Goal: Task Accomplishment & Management: Complete application form

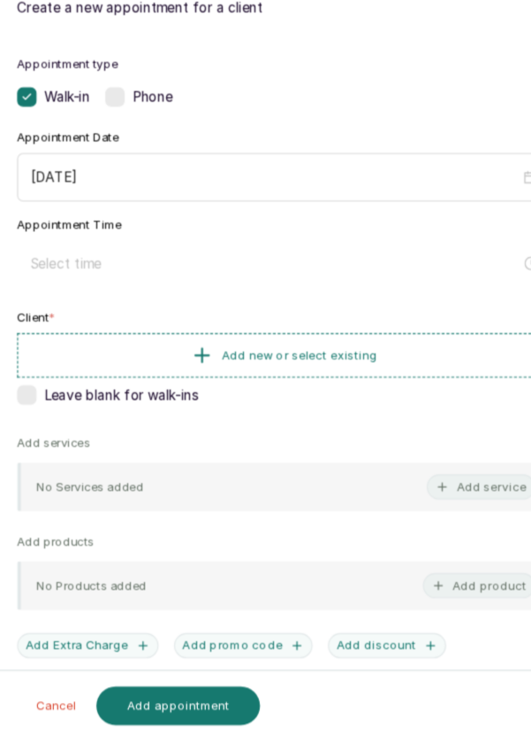
scroll to position [31, 0]
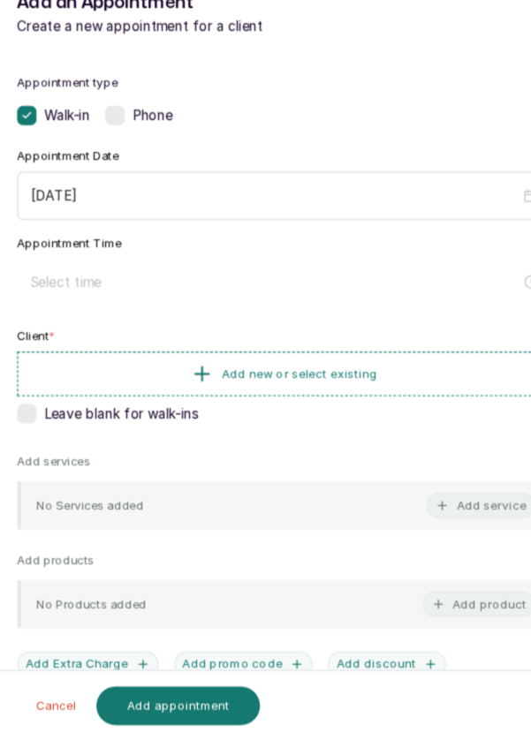
click at [106, 320] on input at bounding box center [258, 321] width 448 height 19
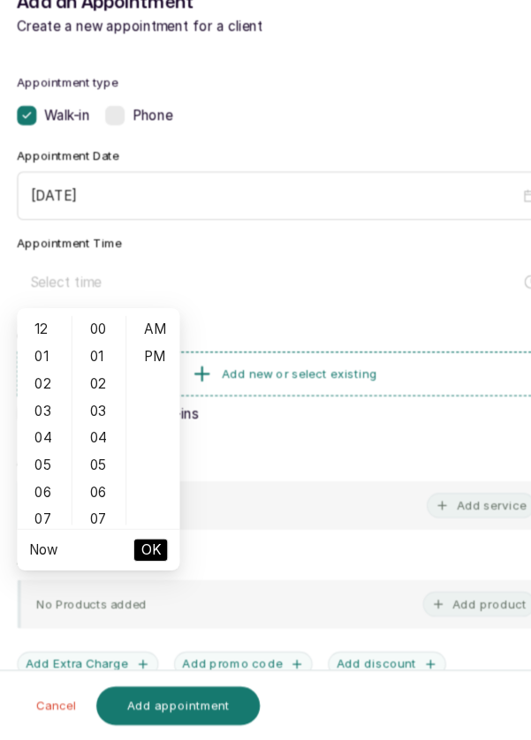
scroll to position [4, 0]
click at [37, 443] on div "03" at bounding box center [47, 439] width 42 height 25
click at [153, 390] on div "PM" at bounding box center [146, 389] width 42 height 25
type input "3:00 pm"
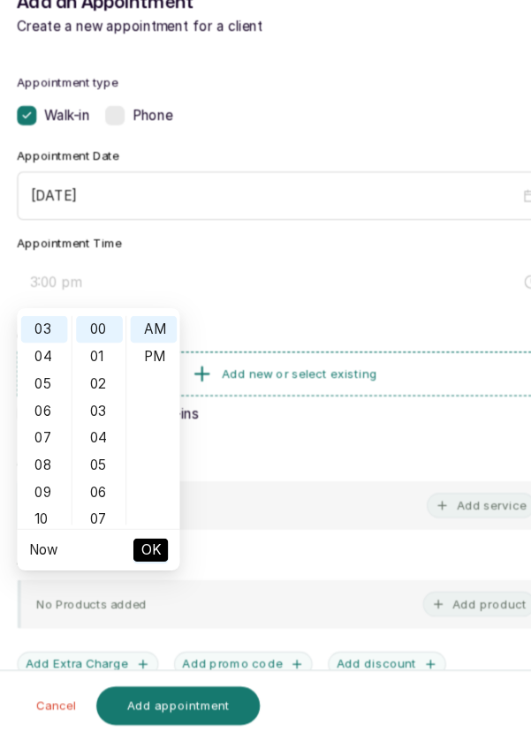
scroll to position [24, 0]
click at [149, 568] on span "OK" at bounding box center [144, 566] width 18 height 34
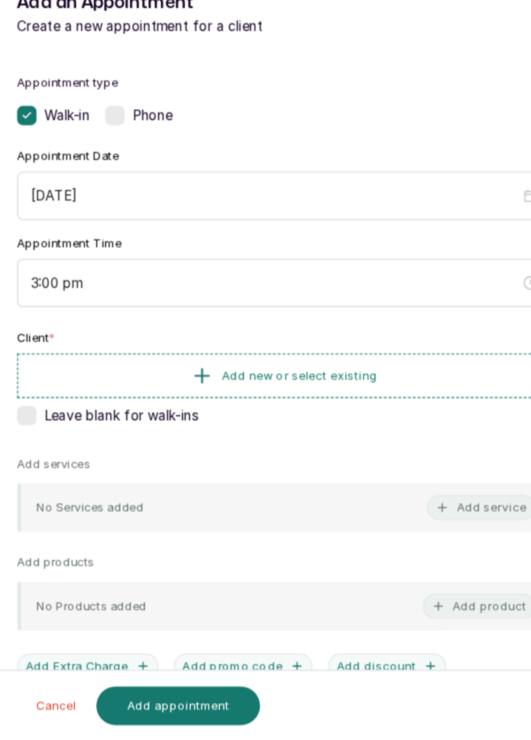
click at [367, 399] on button "Add new or select existing" at bounding box center [265, 407] width 487 height 41
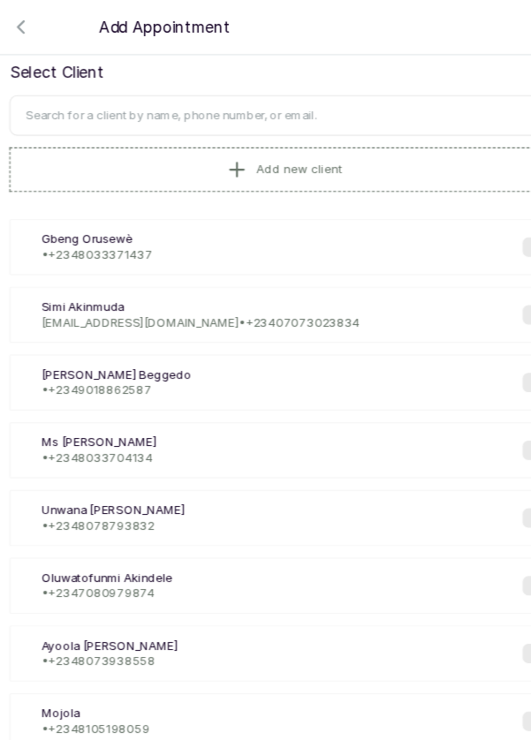
scroll to position [0, 0]
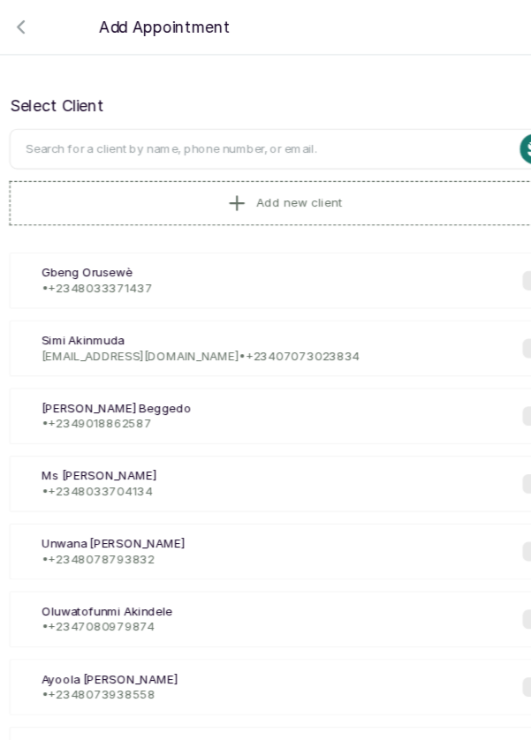
click at [310, 135] on input "text" at bounding box center [265, 135] width 501 height 37
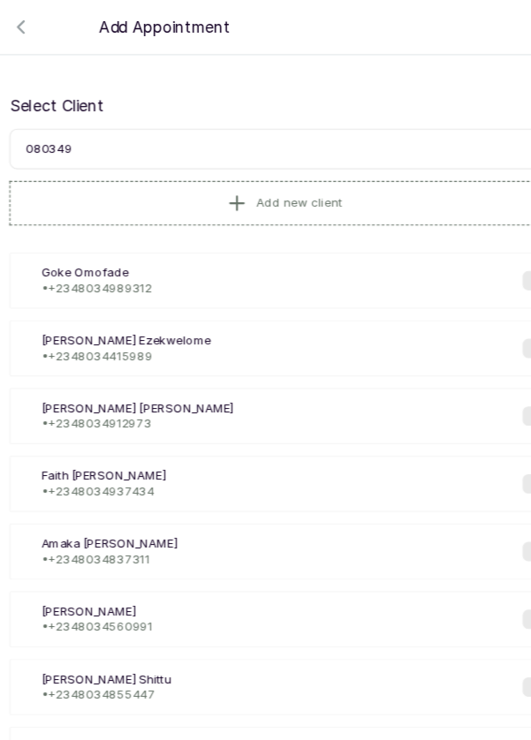
type input "0803498"
click at [142, 246] on p "Goke Omofade" at bounding box center [94, 249] width 101 height 14
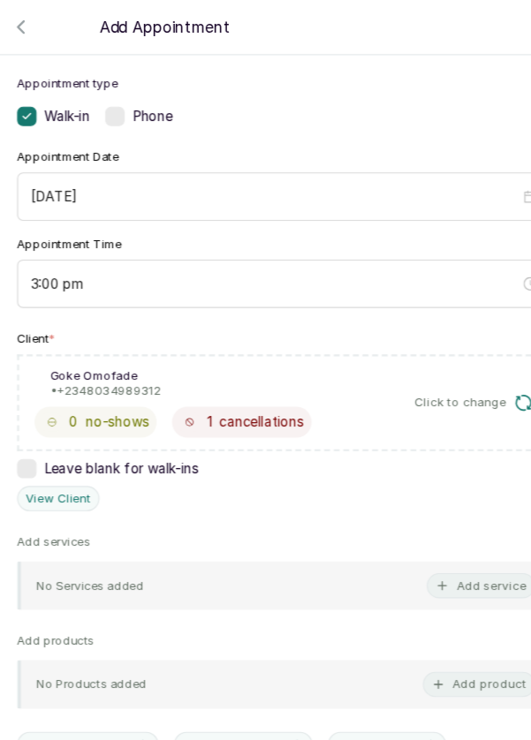
scroll to position [101, 0]
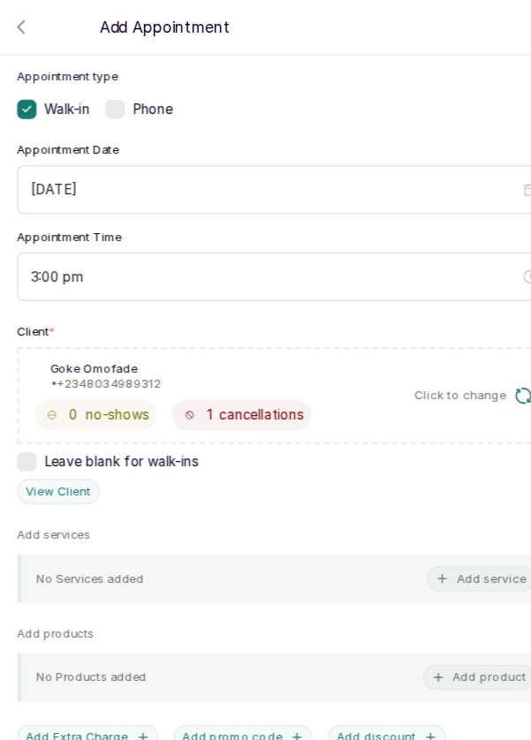
click at [439, 530] on button "Add service" at bounding box center [445, 528] width 99 height 23
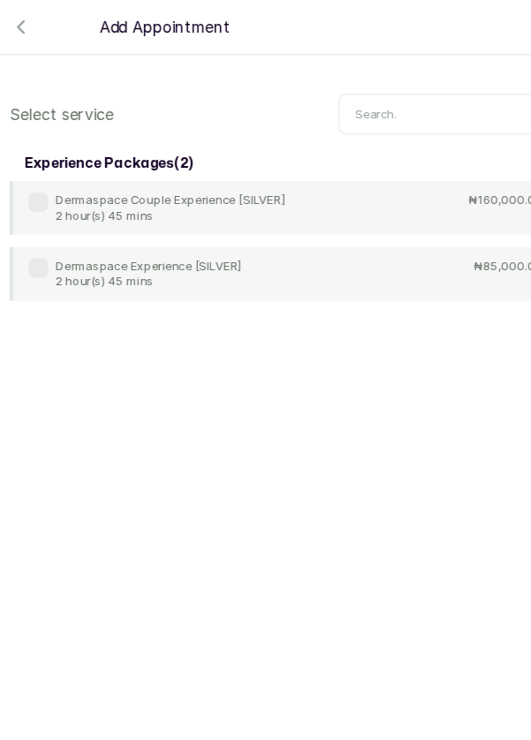
scroll to position [72, 0]
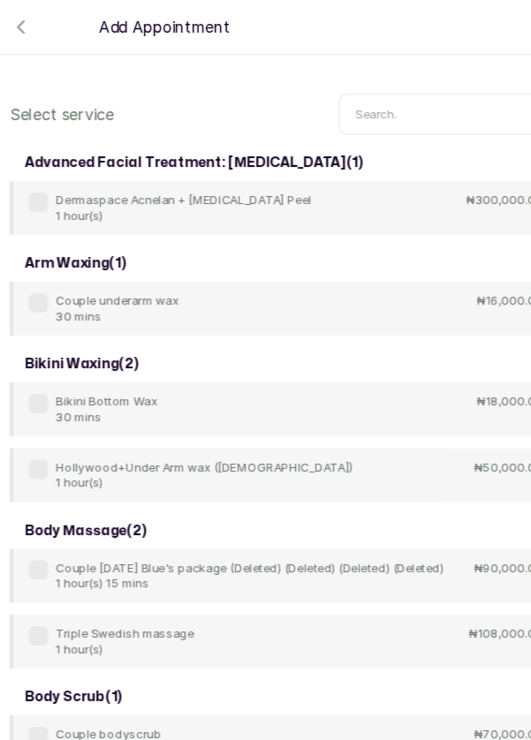
click at [388, 134] on div "advanced facial treatment: [MEDICAL_DATA] ( 1 )" at bounding box center [265, 149] width 501 height 32
click at [399, 98] on input "text" at bounding box center [415, 104] width 200 height 37
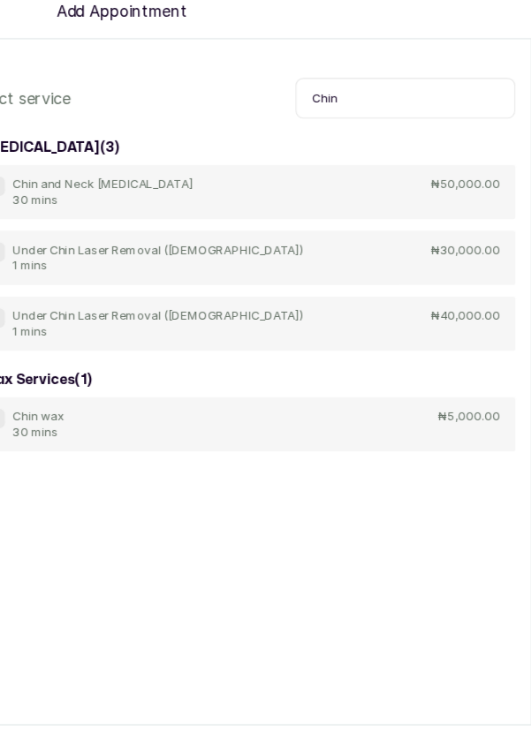
scroll to position [4, 0]
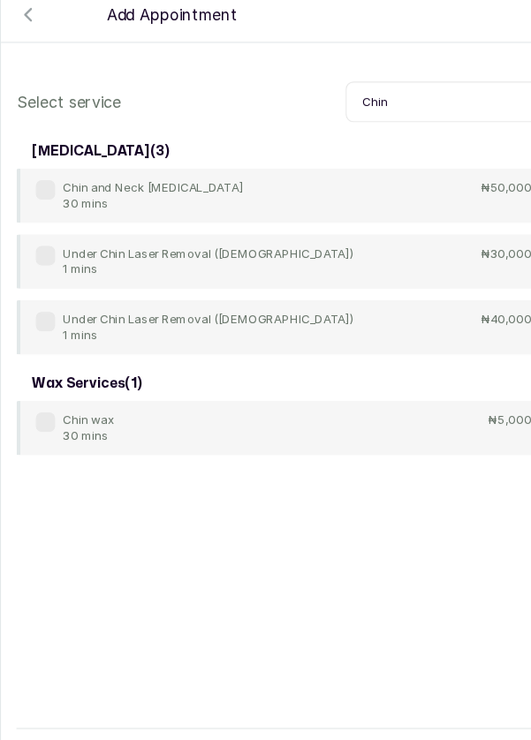
type input "Chin"
click at [40, 184] on label at bounding box center [42, 185] width 18 height 18
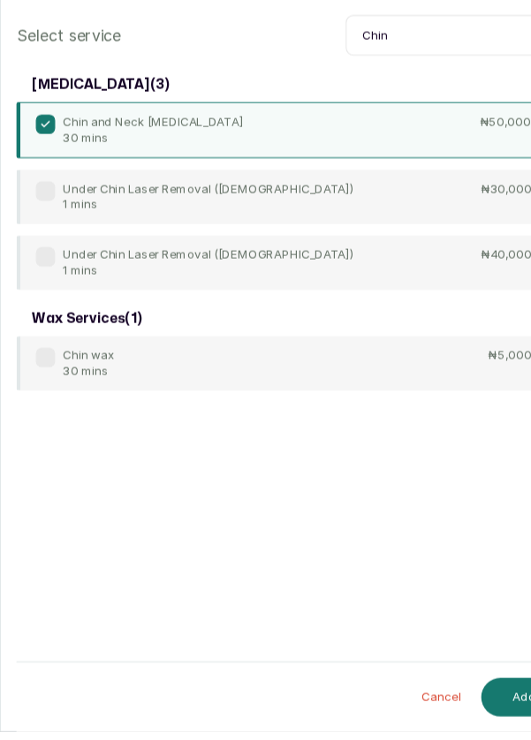
click at [464, 706] on section "Back Add Appointment Select service Chin [MEDICAL_DATA] ( 3 ) Chin and Neck [ME…" at bounding box center [265, 370] width 531 height 740
click at [468, 726] on button "Add" at bounding box center [478, 708] width 79 height 35
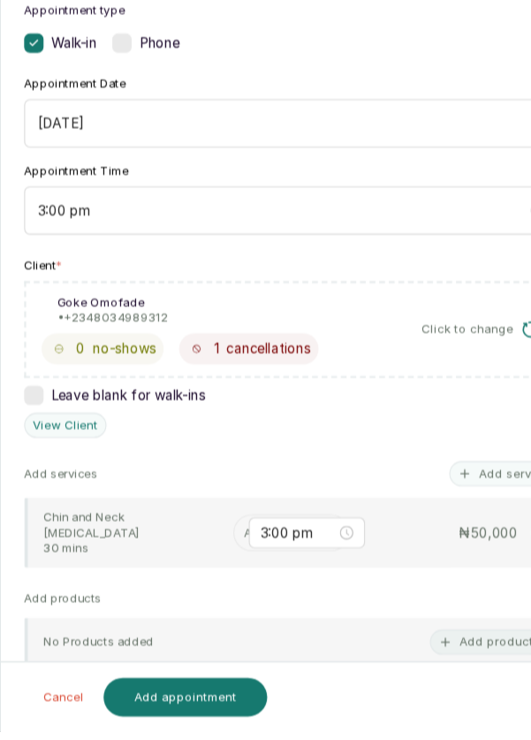
scroll to position [88, 0]
click at [223, 555] on input "text" at bounding box center [224, 559] width 3 height 12
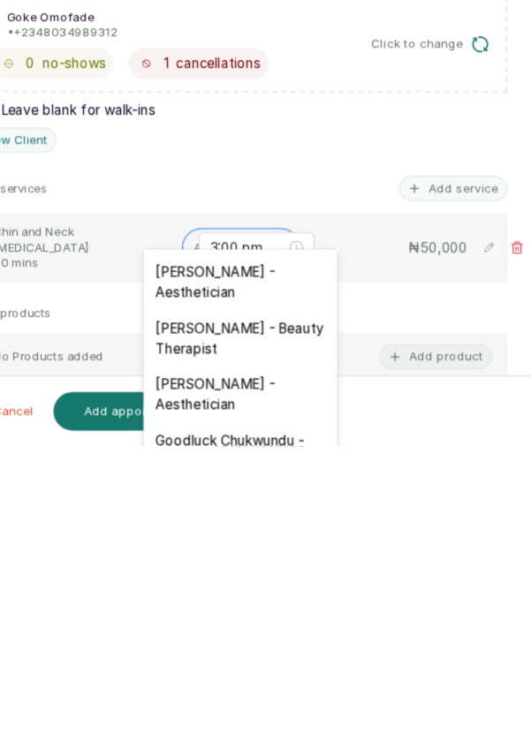
scroll to position [461, 0]
click at [294, 675] on div "[PERSON_NAME] - Aesthetician" at bounding box center [265, 692] width 177 height 51
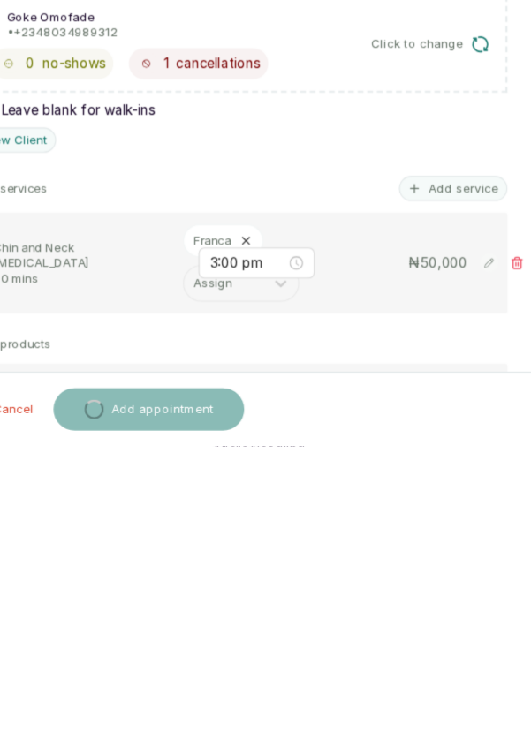
scroll to position [9, 0]
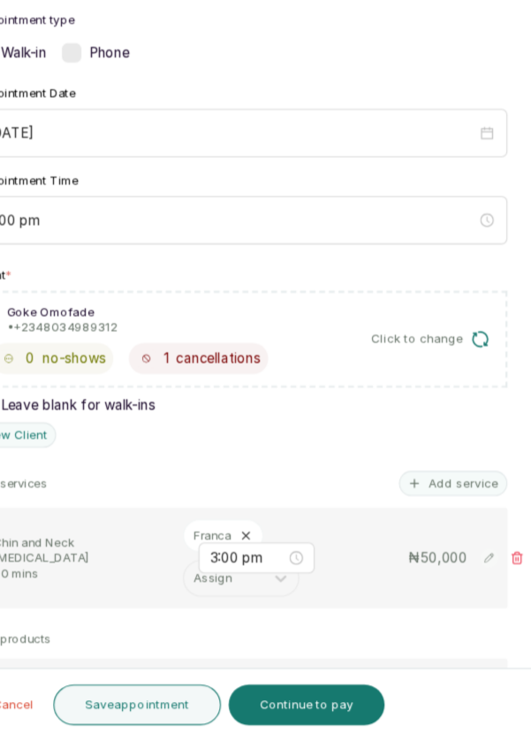
click at [468, 494] on button "Add service" at bounding box center [459, 505] width 99 height 23
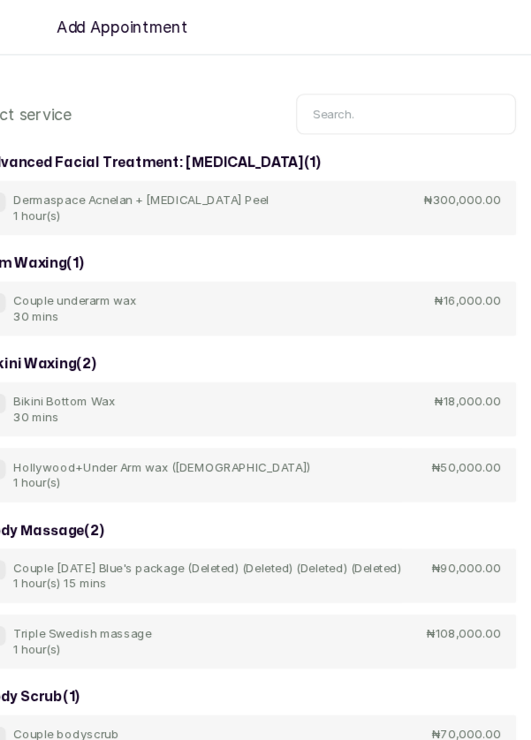
scroll to position [0, 0]
click at [397, 98] on input "text" at bounding box center [415, 104] width 200 height 37
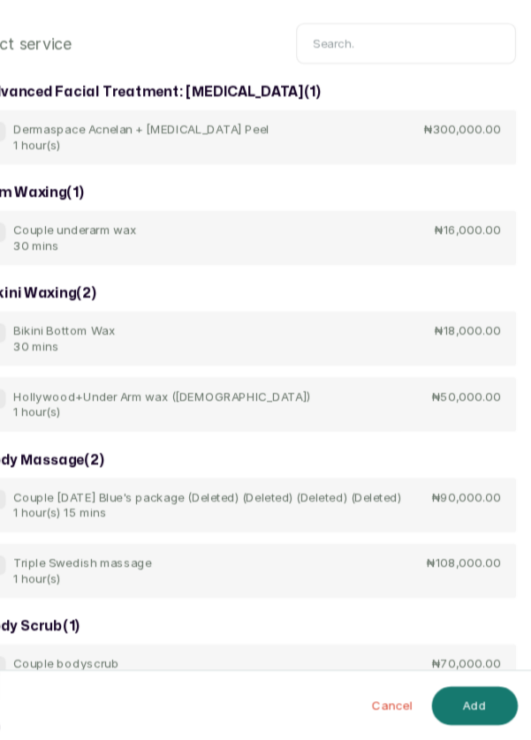
scroll to position [9, 0]
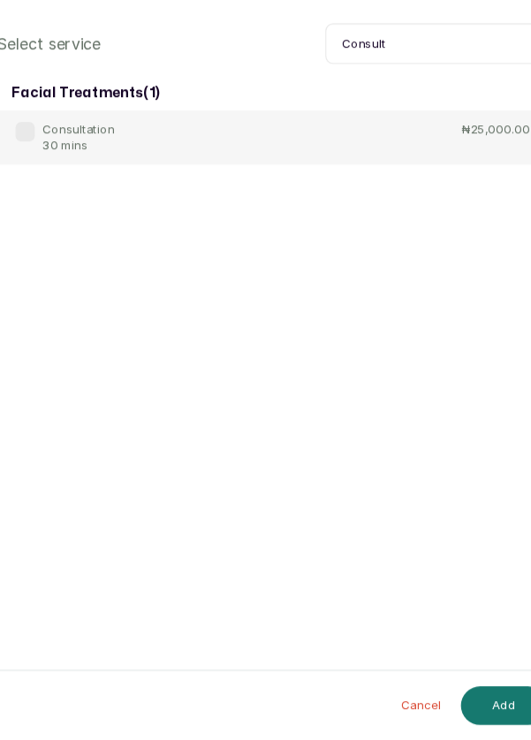
type input "Consult"
click at [39, 185] on label at bounding box center [42, 185] width 18 height 18
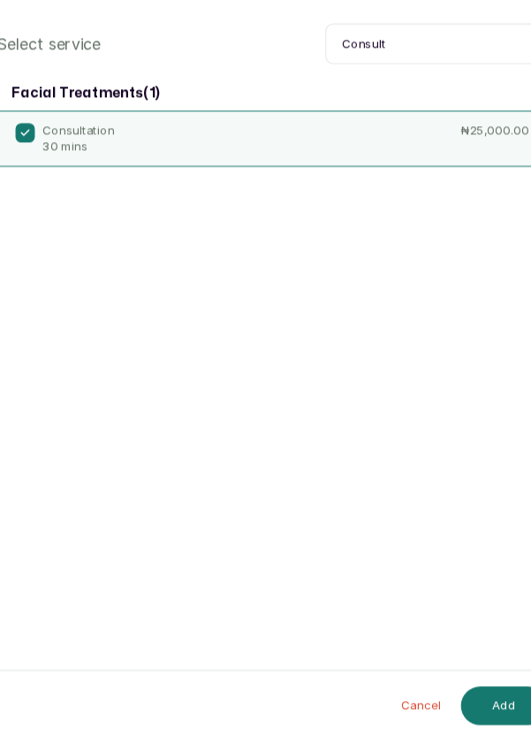
click at [474, 724] on button "Add" at bounding box center [478, 708] width 79 height 35
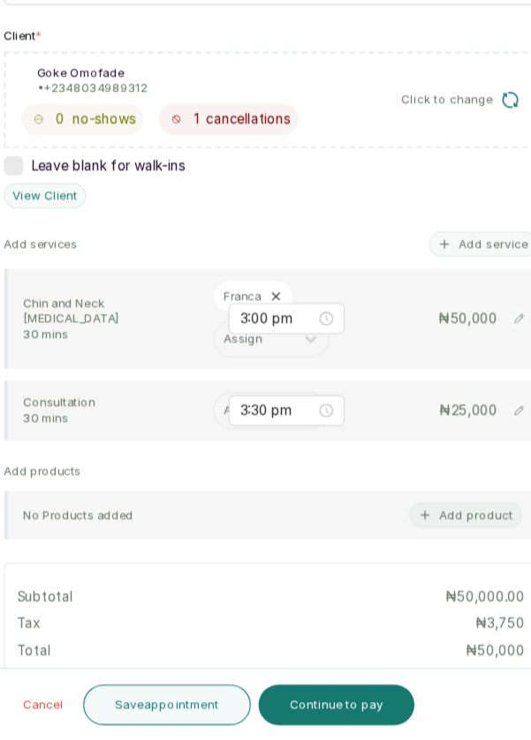
scroll to position [330, 0]
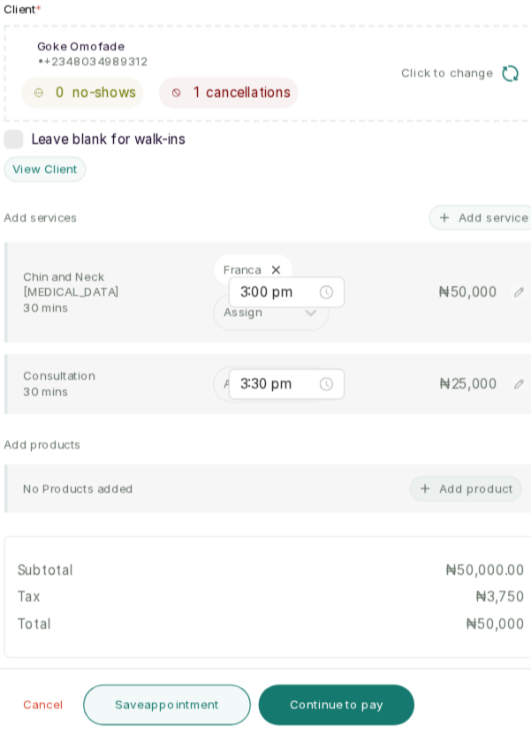
click at [223, 411] on input "text" at bounding box center [224, 415] width 3 height 12
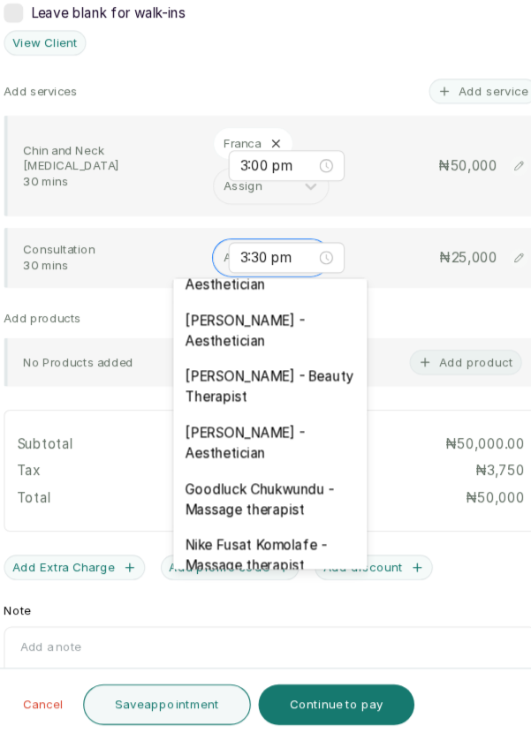
scroll to position [472, 0]
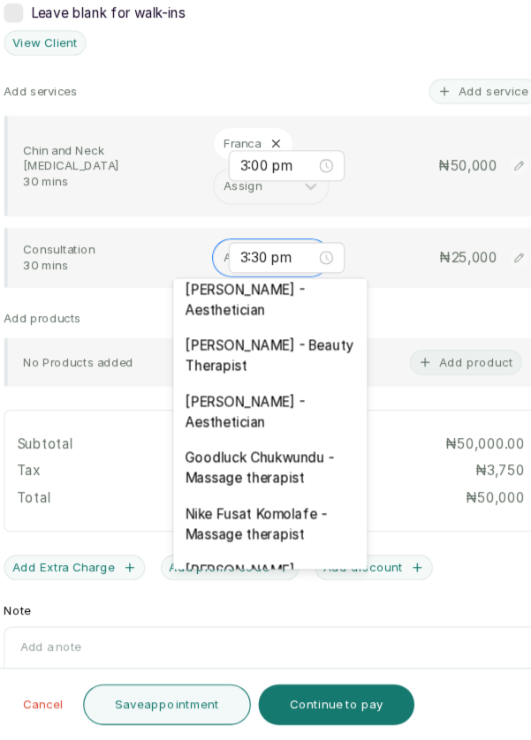
click at [293, 423] on div "[PERSON_NAME] - Aesthetician" at bounding box center [265, 439] width 177 height 51
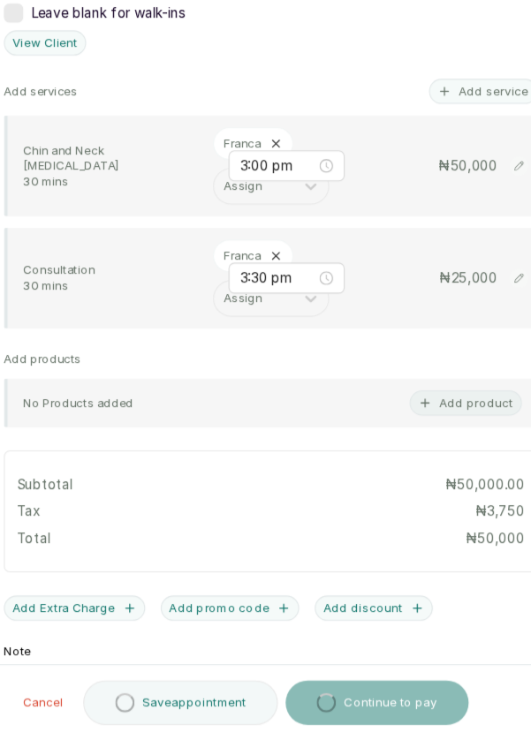
scroll to position [9, 0]
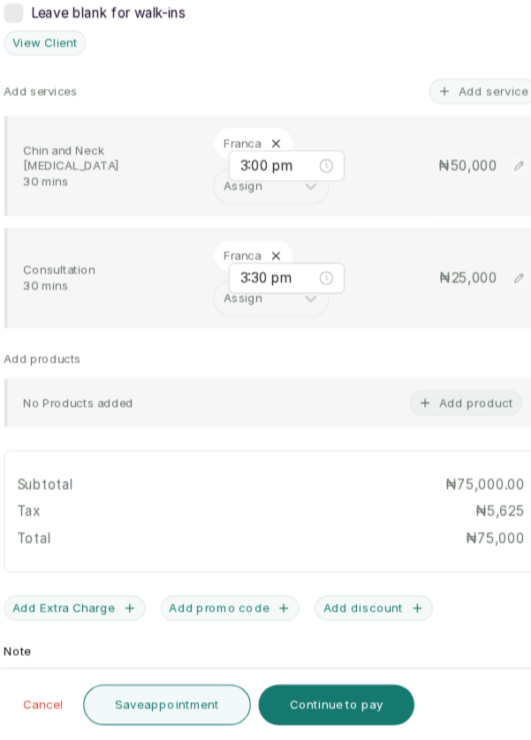
click at [207, 715] on button "Save appointment" at bounding box center [172, 707] width 154 height 37
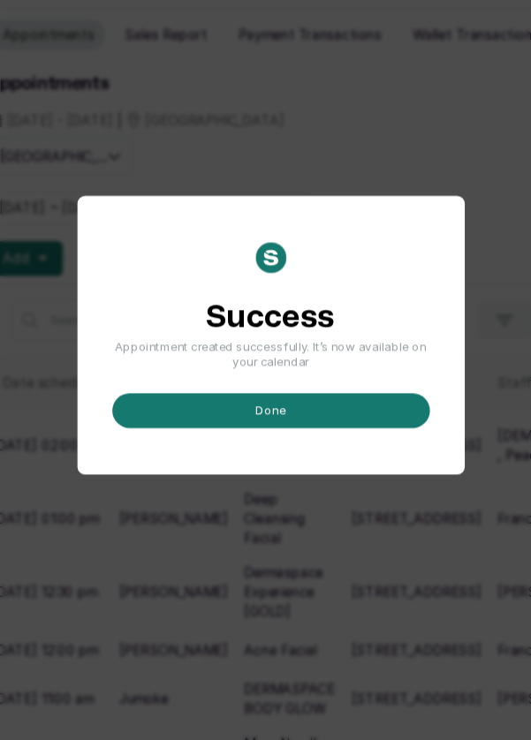
click at [344, 455] on button "done" at bounding box center [266, 439] width 290 height 32
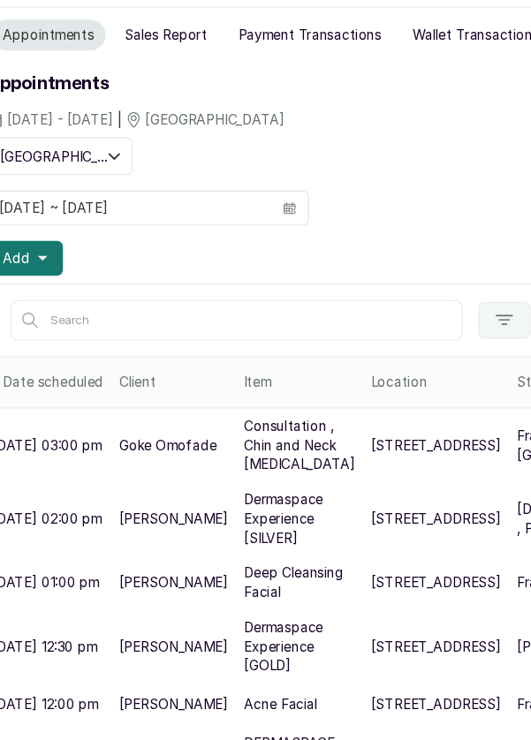
click at [60, 306] on button "Add" at bounding box center [41, 300] width 69 height 32
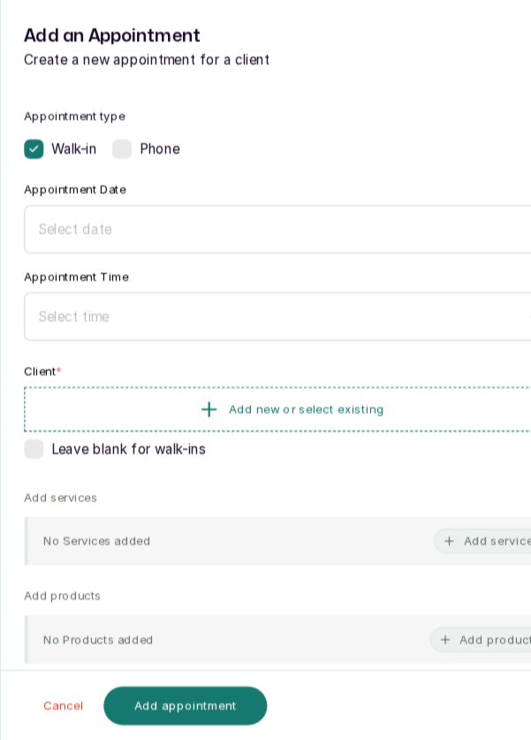
click at [226, 252] on div at bounding box center [265, 274] width 487 height 44
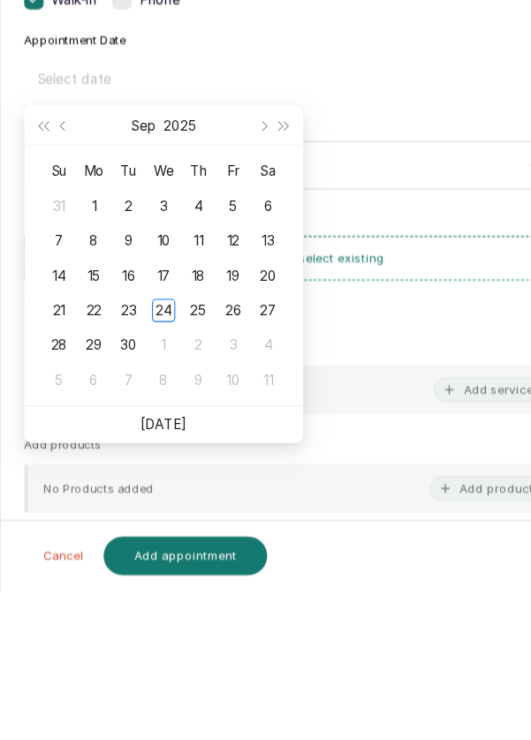
click at [183, 479] on div "25" at bounding box center [180, 483] width 21 height 21
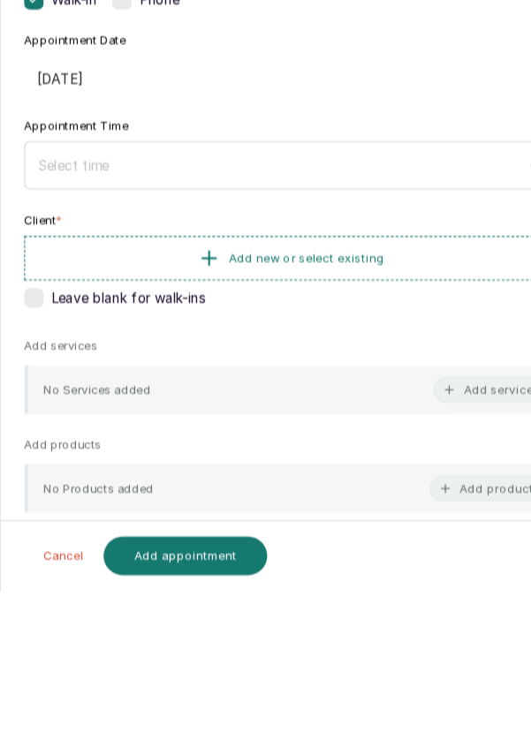
type input "[DATE]"
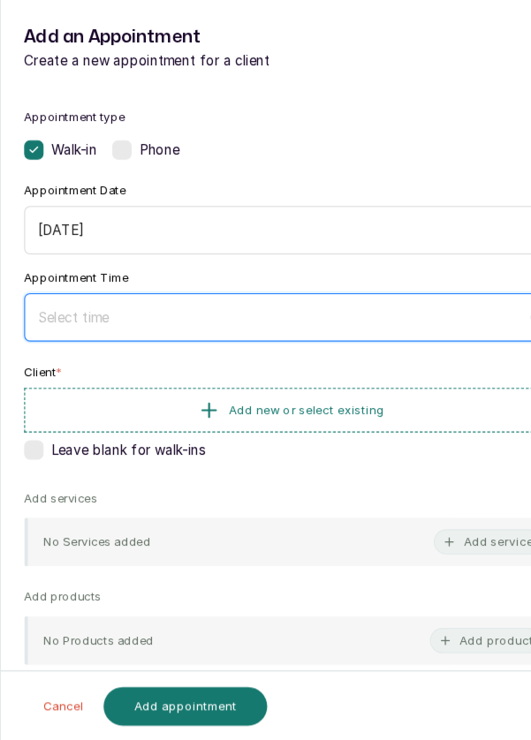
click at [176, 349] on input at bounding box center [257, 353] width 446 height 19
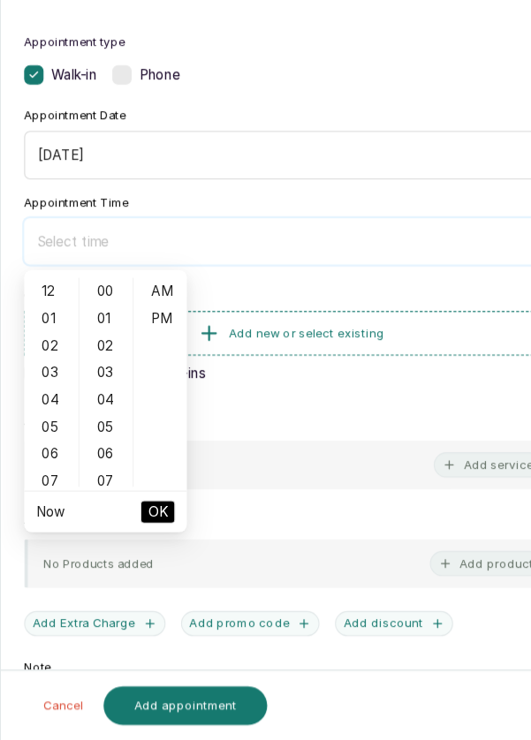
scroll to position [64, 0]
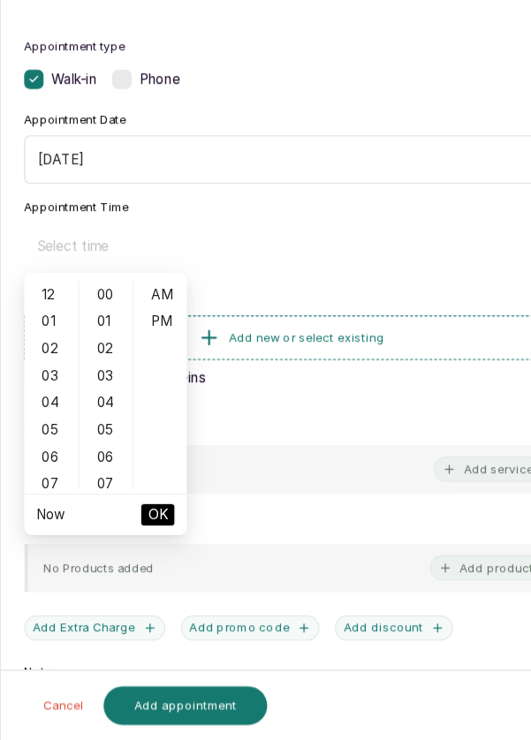
click at [39, 435] on div "04" at bounding box center [47, 432] width 42 height 25
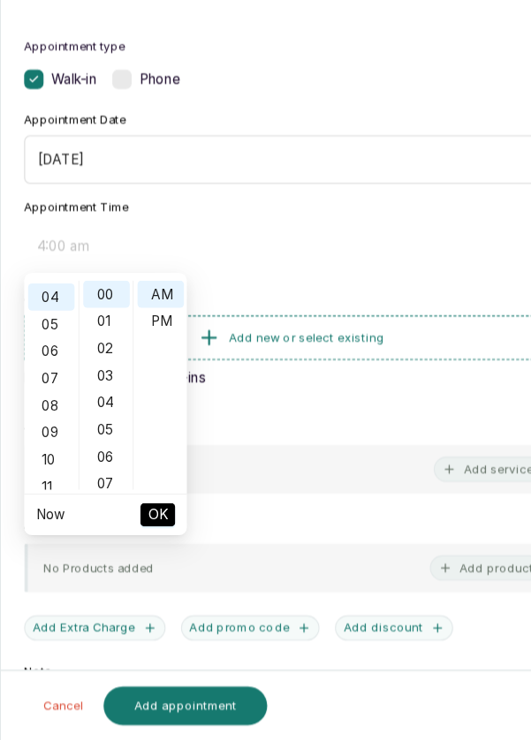
scroll to position [98, 0]
click at [149, 358] on div "PM" at bounding box center [146, 357] width 42 height 25
type input "4:00 pm"
click at [147, 534] on span "OK" at bounding box center [144, 535] width 18 height 34
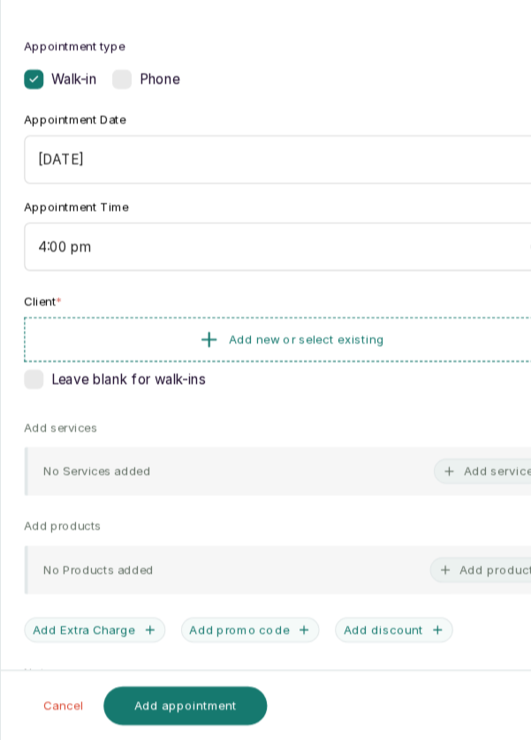
click at [383, 372] on button "Add new or select existing" at bounding box center [265, 374] width 487 height 41
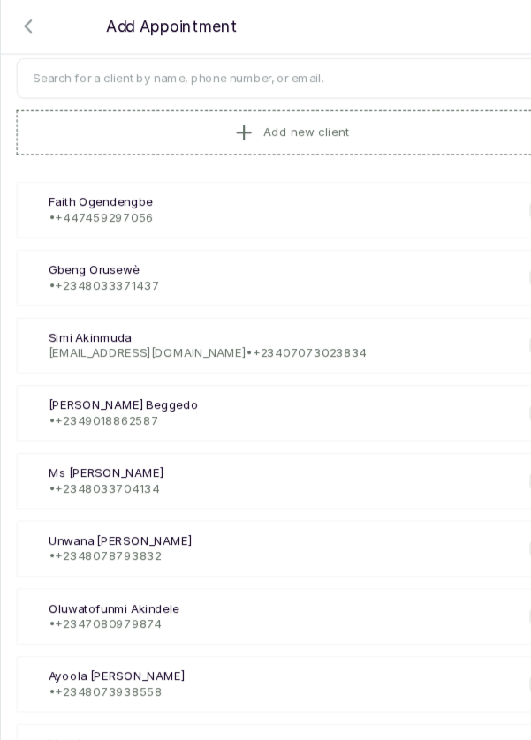
scroll to position [0, 0]
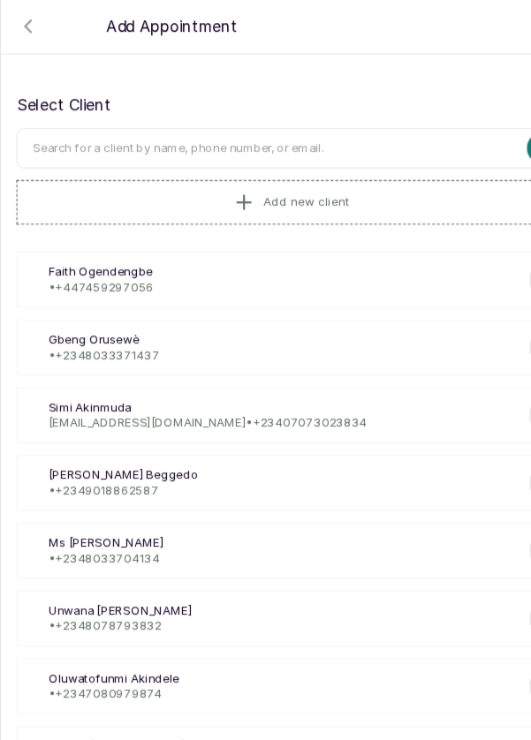
click at [348, 131] on input "text" at bounding box center [265, 135] width 501 height 37
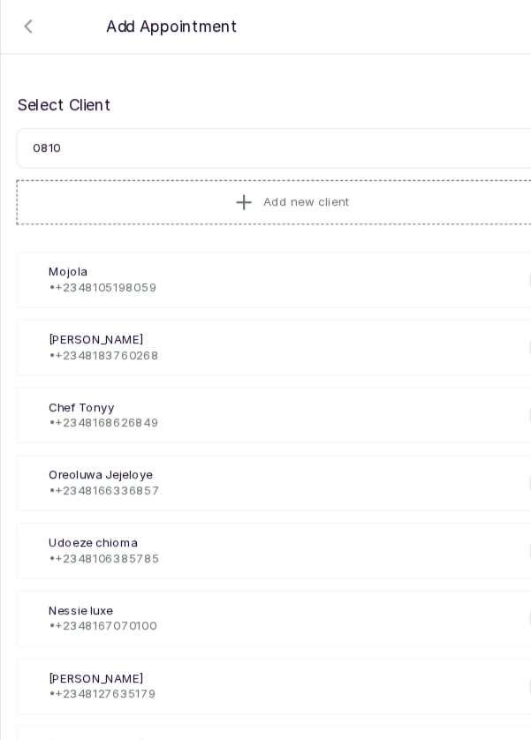
type input "08106"
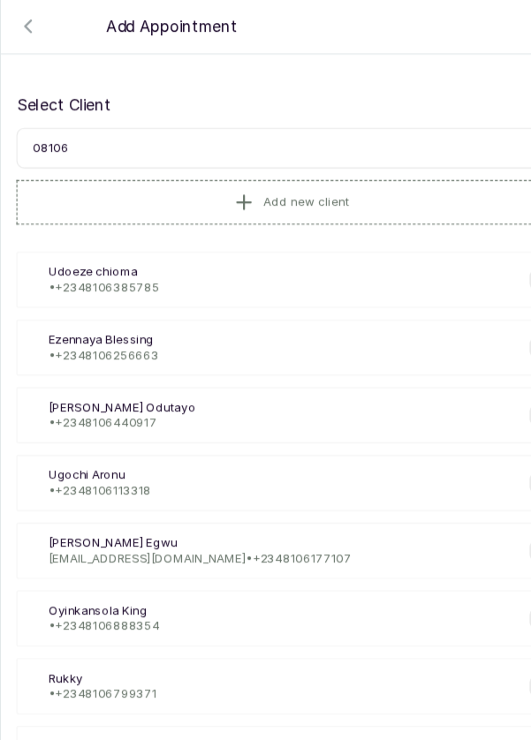
click at [164, 255] on div "Uc Udoeze chioma • [PHONE_NUMBER]" at bounding box center [265, 256] width 501 height 51
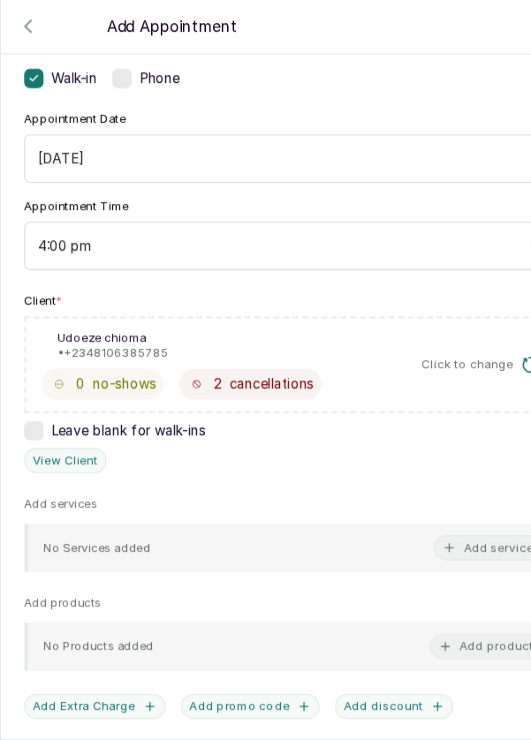
scroll to position [135, 0]
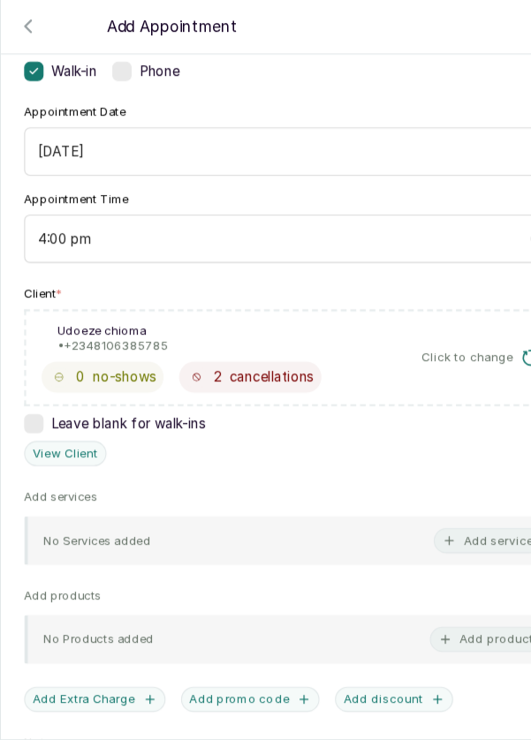
click at [445, 493] on button "Add service" at bounding box center [445, 493] width 99 height 23
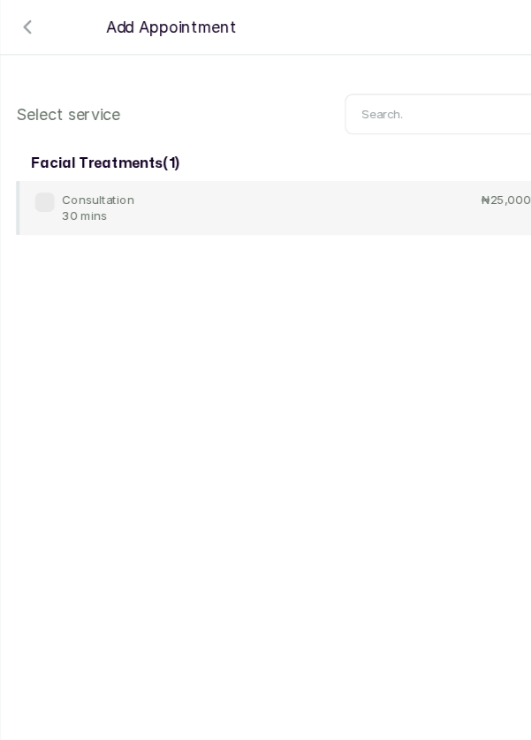
scroll to position [72, 0]
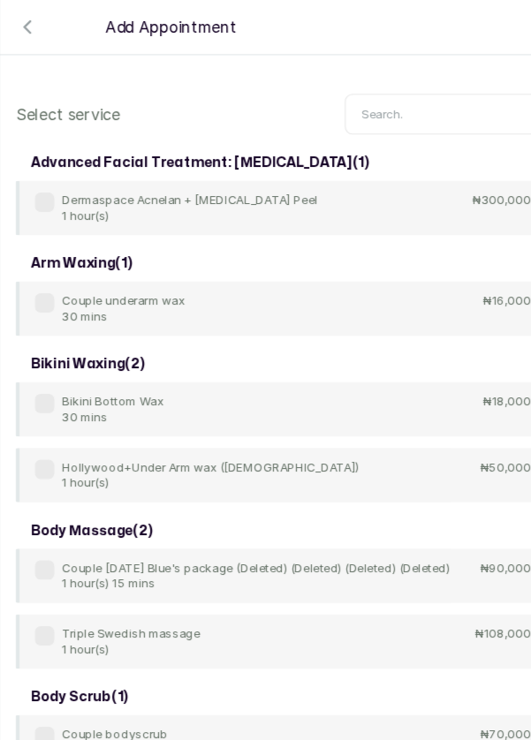
click at [401, 89] on input "text" at bounding box center [415, 104] width 200 height 37
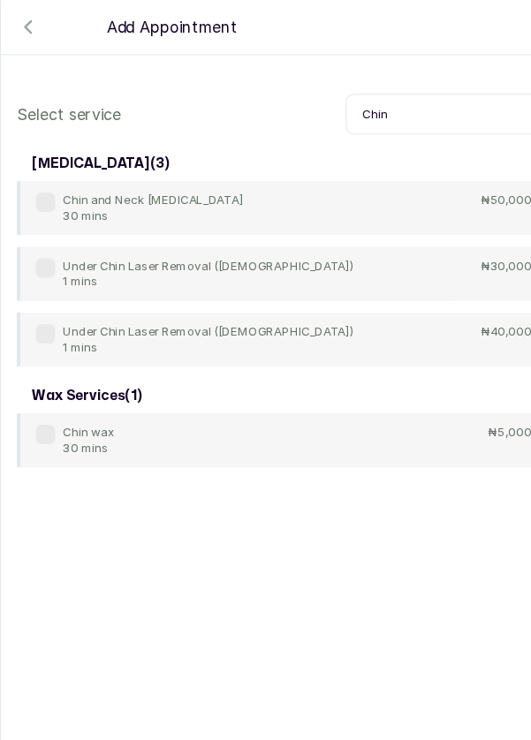
type input "Chin"
click at [42, 247] on label at bounding box center [42, 245] width 18 height 18
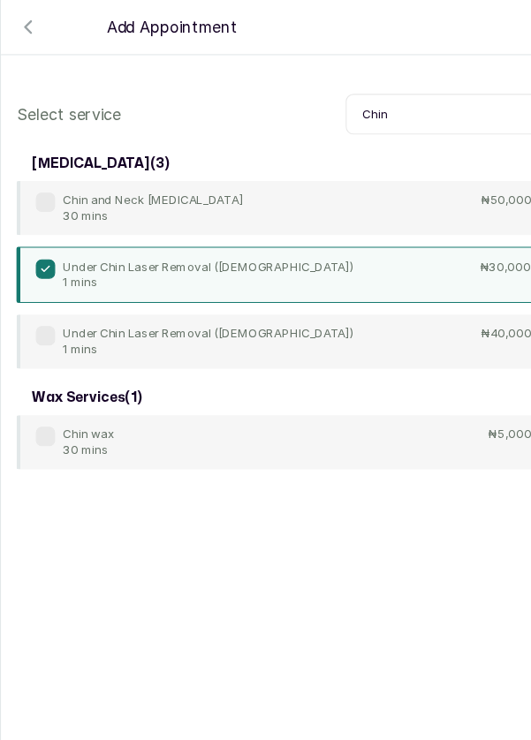
scroll to position [9, 0]
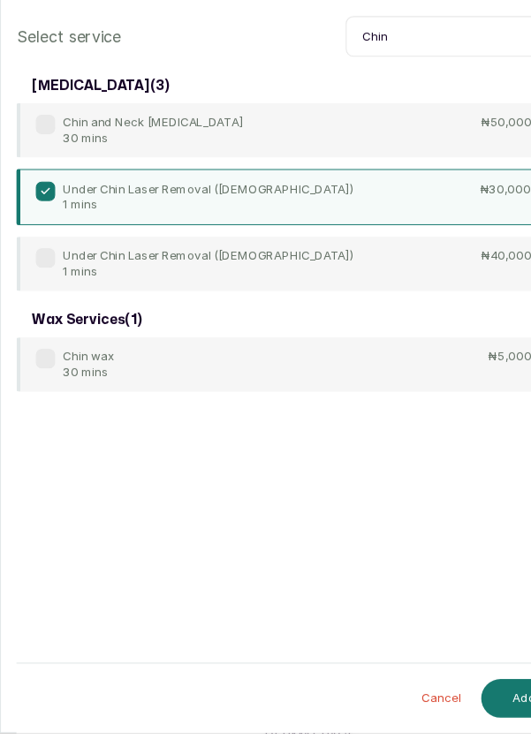
click at [476, 726] on button "Add" at bounding box center [478, 708] width 79 height 35
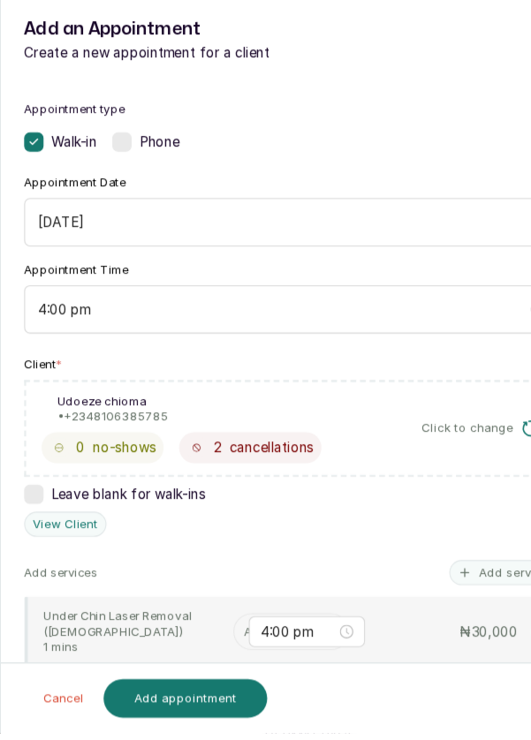
click at [223, 645] on input "text" at bounding box center [224, 647] width 3 height 12
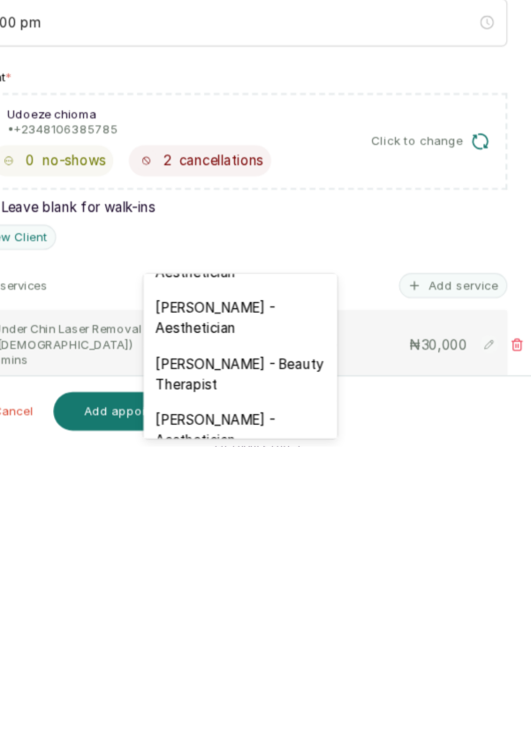
scroll to position [452, 0]
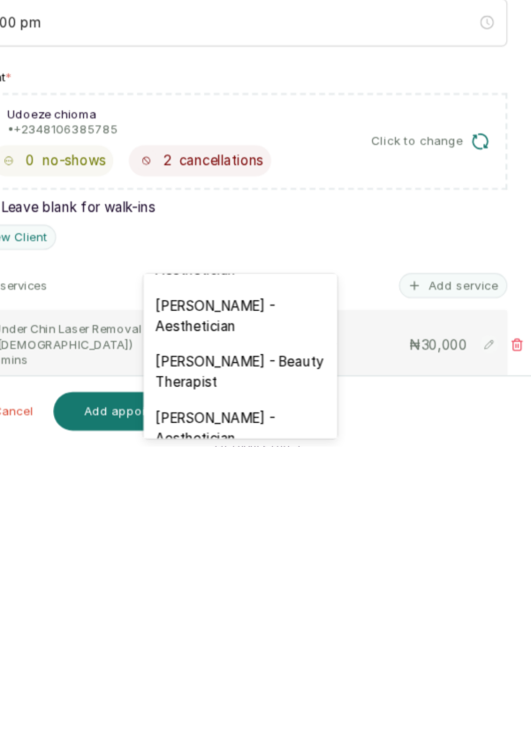
click at [307, 698] on div "[PERSON_NAME] - Aesthetician" at bounding box center [265, 723] width 177 height 51
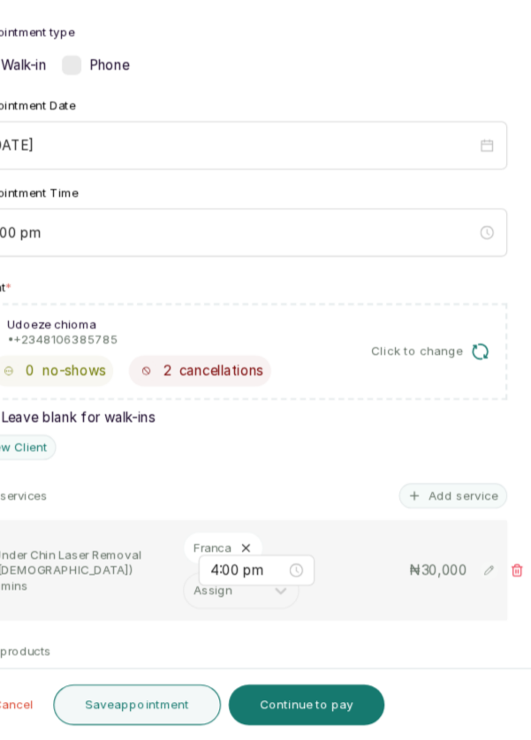
scroll to position [83, 0]
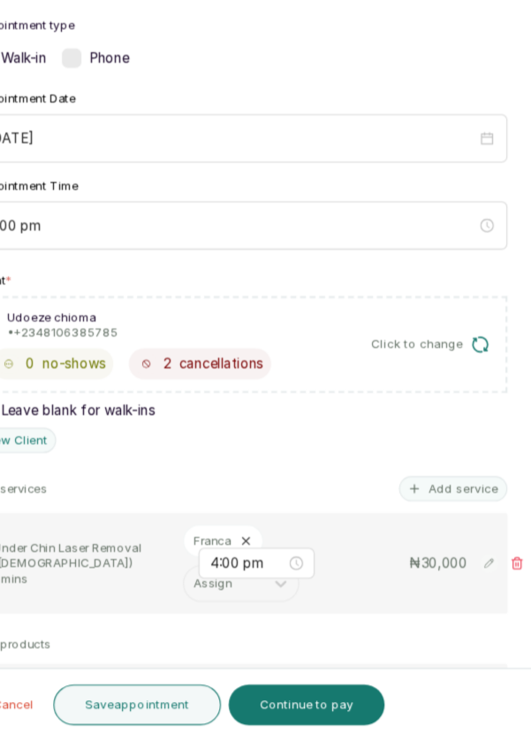
click at [190, 709] on button "Save appointment" at bounding box center [172, 707] width 154 height 37
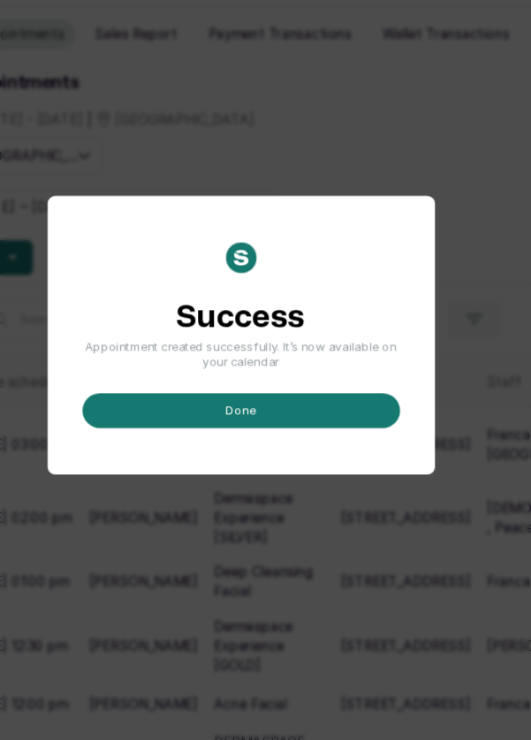
click at [359, 455] on button "done" at bounding box center [266, 439] width 290 height 32
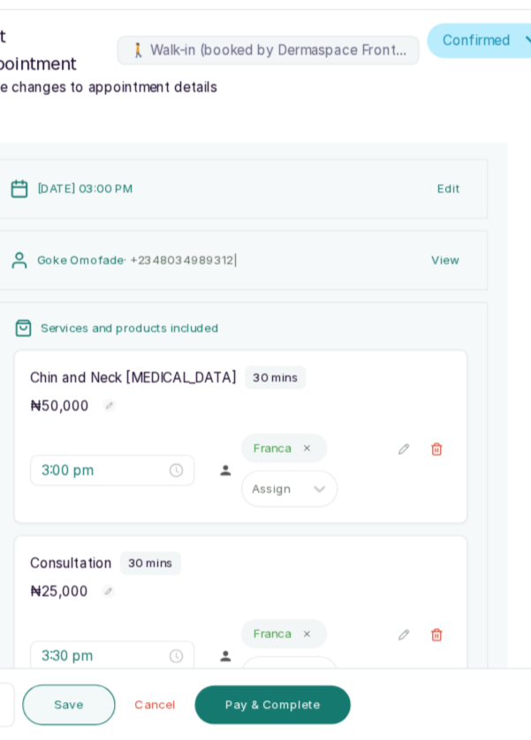
click at [441, 479] on button "🚶 Walk-in (booked by Dermaspace Frontdesk)" at bounding box center [444, 474] width 26 height 26
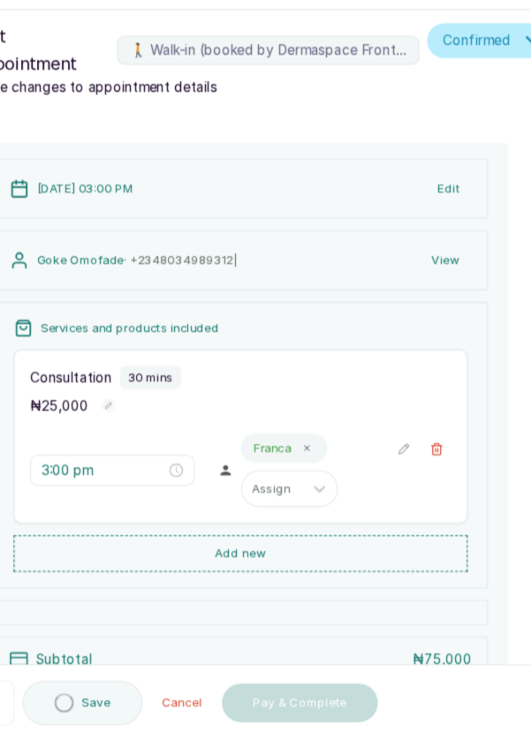
type input "3:30 pm"
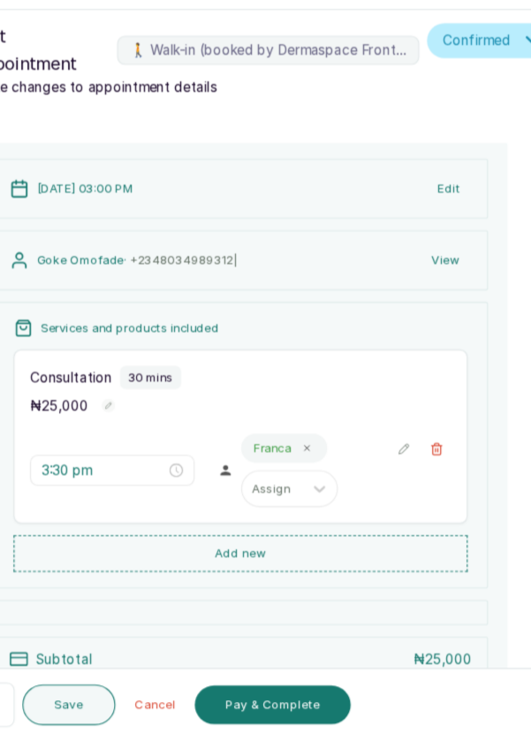
click at [441, 474] on icon "button" at bounding box center [445, 474] width 10 height 11
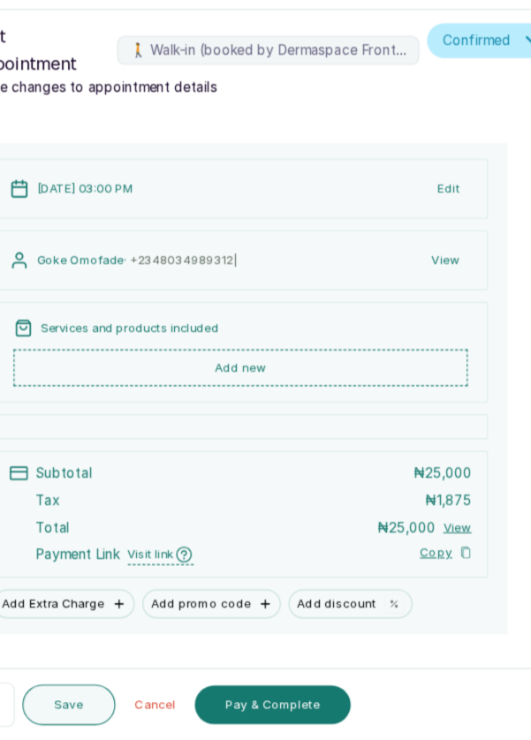
click at [342, 390] on button "Add new" at bounding box center [265, 400] width 414 height 34
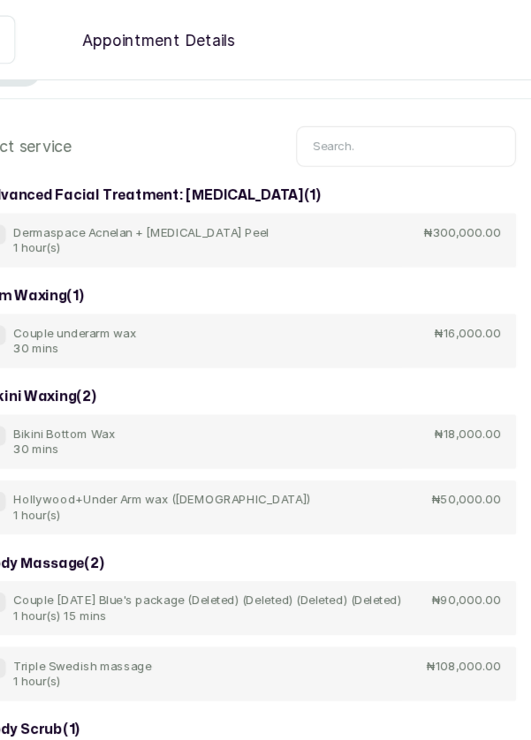
scroll to position [0, 0]
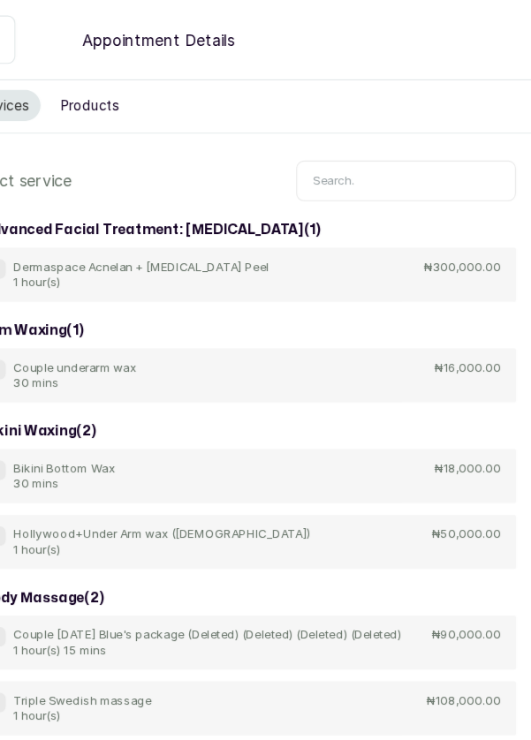
click at [389, 159] on input "text" at bounding box center [415, 165] width 200 height 37
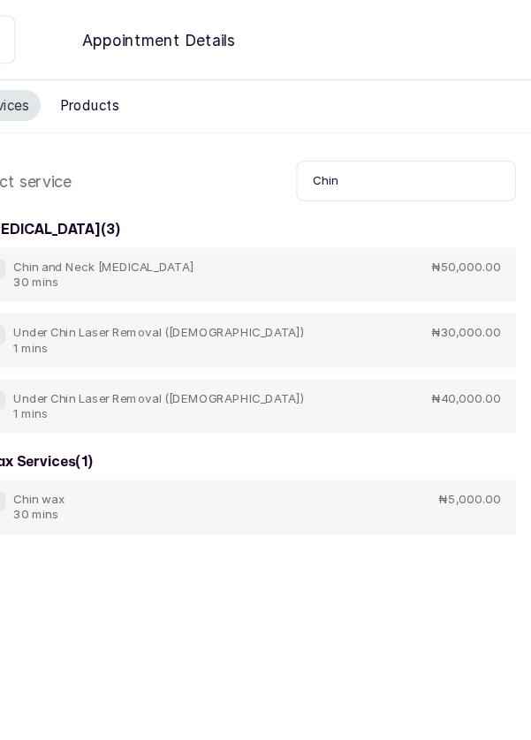
type input "Chin"
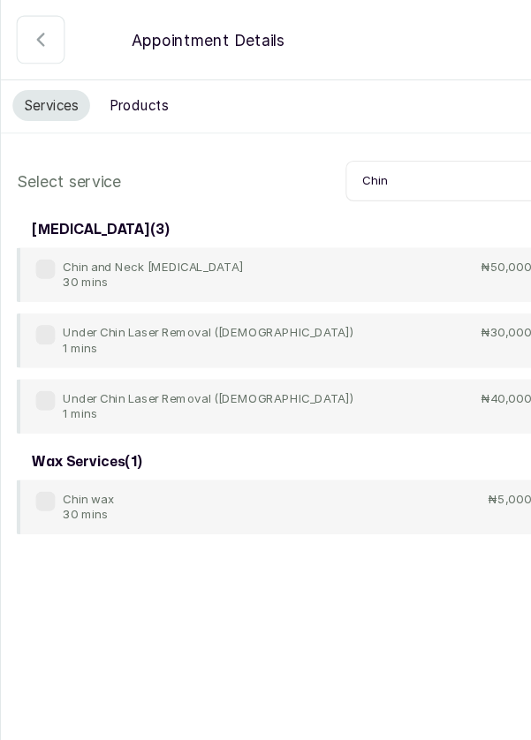
click at [37, 306] on label at bounding box center [42, 306] width 18 height 18
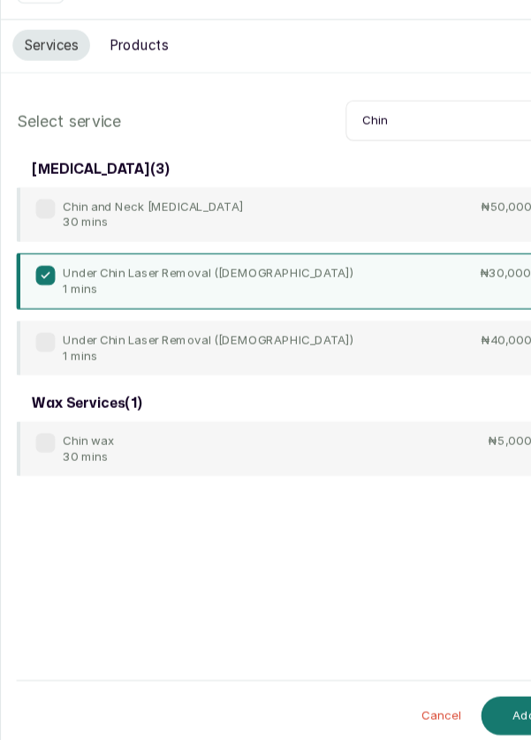
scroll to position [9, 0]
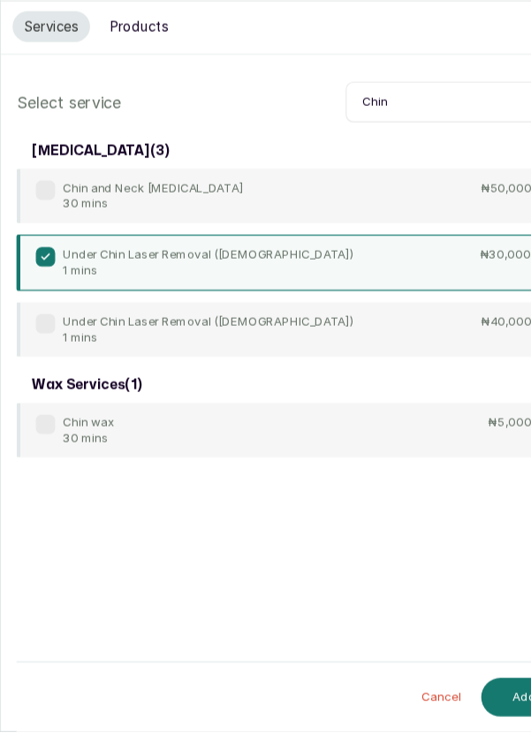
click at [473, 726] on button "Add" at bounding box center [478, 708] width 79 height 35
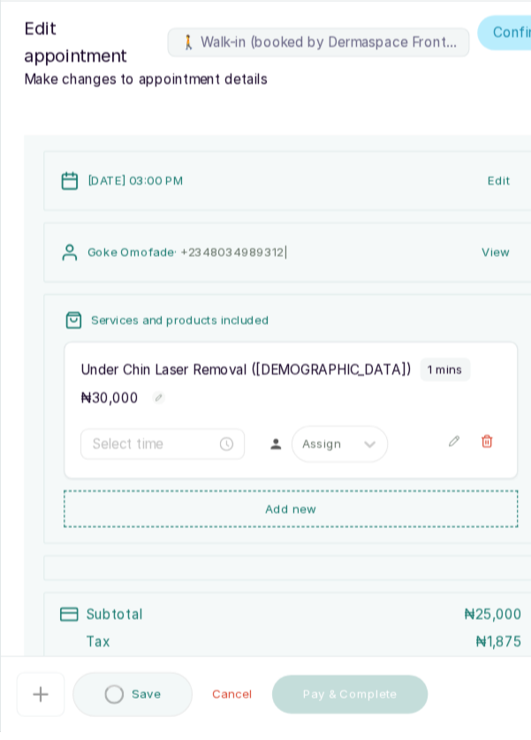
type input "3:00 pm"
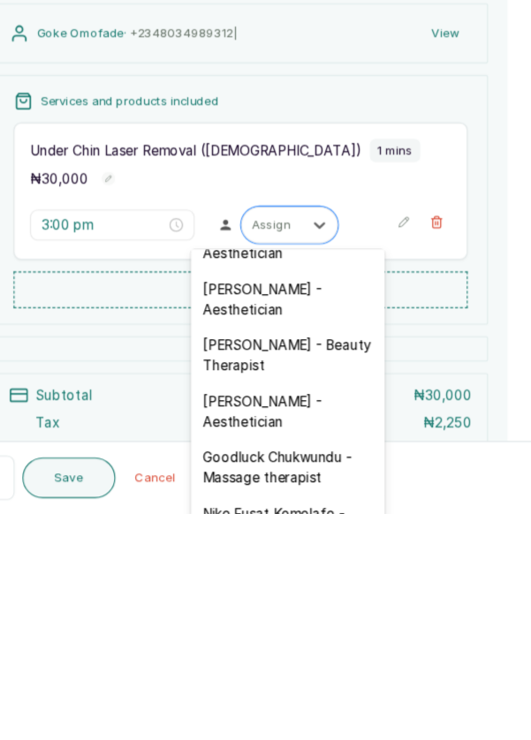
scroll to position [456, 0]
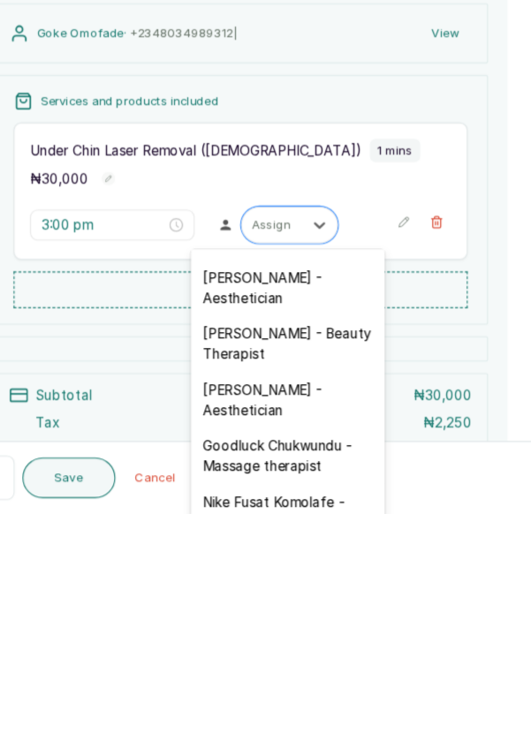
click at [340, 611] on div "[PERSON_NAME] - Aesthetician" at bounding box center [308, 635] width 177 height 51
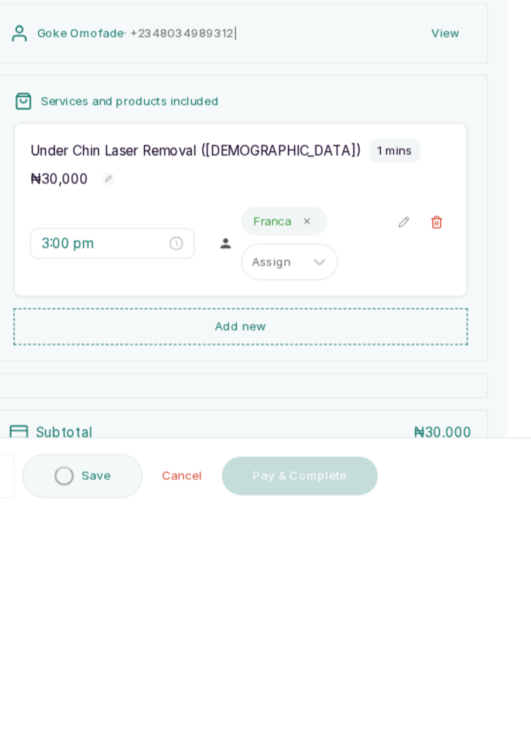
scroll to position [13, 0]
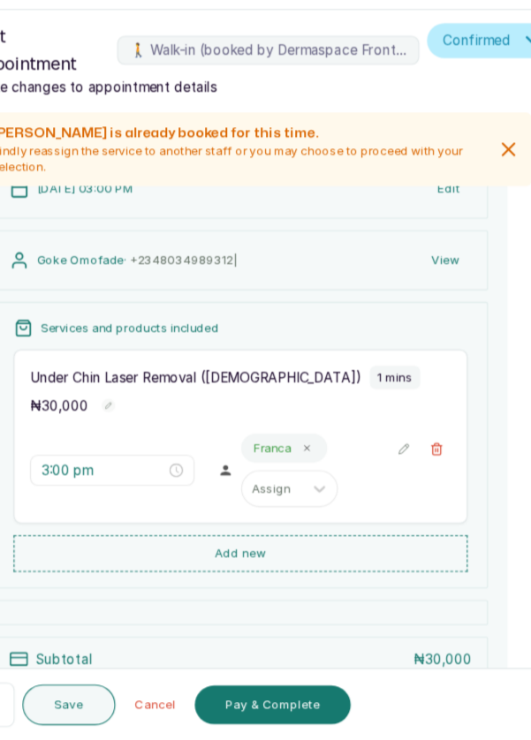
click at [343, 567] on button "Add new" at bounding box center [265, 570] width 414 height 34
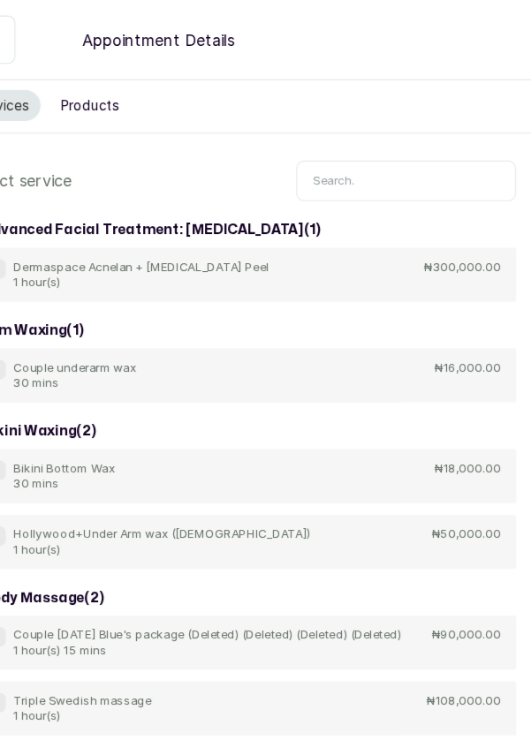
scroll to position [26, 0]
click at [437, 147] on input "text" at bounding box center [415, 165] width 200 height 37
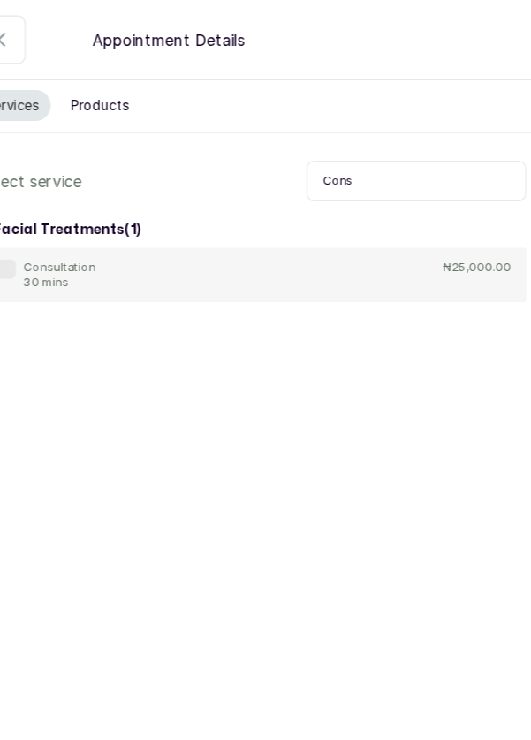
type input "Cons"
click at [46, 237] on label at bounding box center [42, 246] width 18 height 18
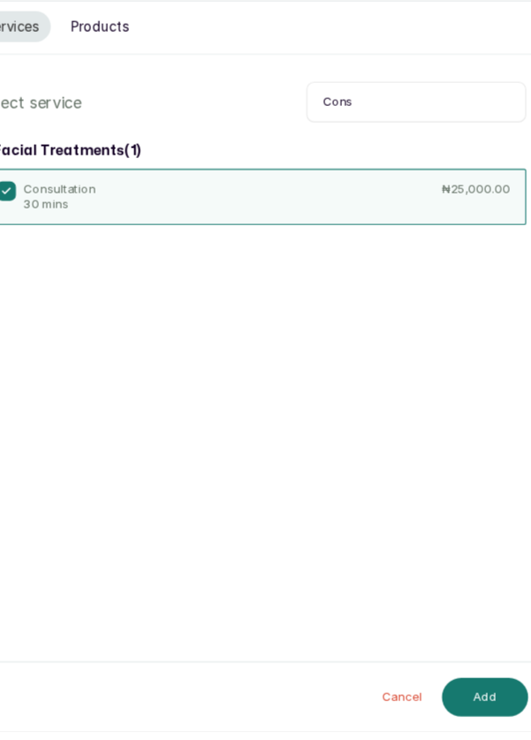
scroll to position [9, 0]
click at [484, 709] on section "Back Appointment Details Services Products Select service Cons facial treatment…" at bounding box center [265, 370] width 531 height 740
click at [484, 726] on button "Add" at bounding box center [478, 708] width 79 height 35
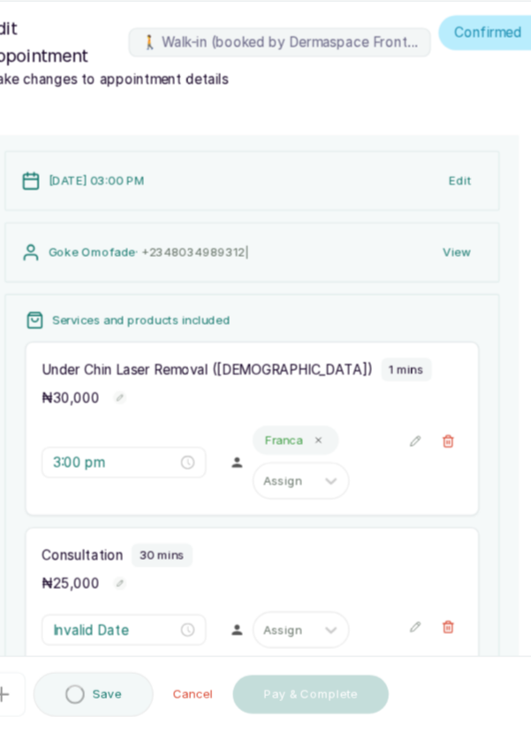
type input "3:01 pm"
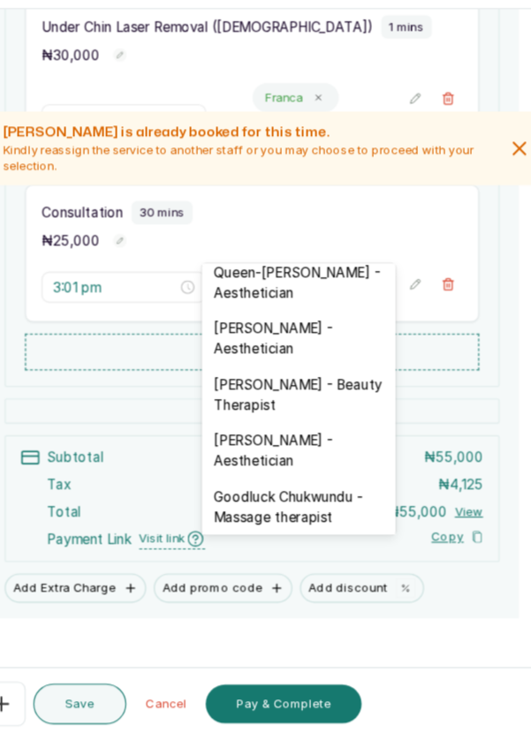
scroll to position [430, 0]
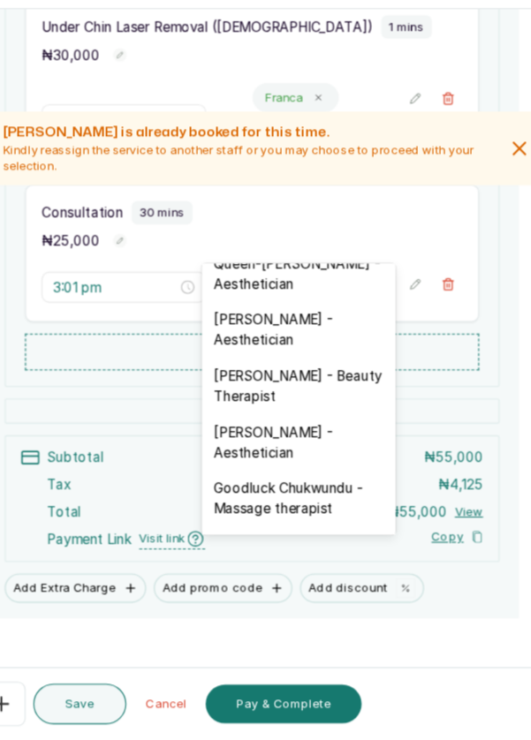
click at [344, 449] on div "[PERSON_NAME] - Aesthetician" at bounding box center [308, 468] width 177 height 51
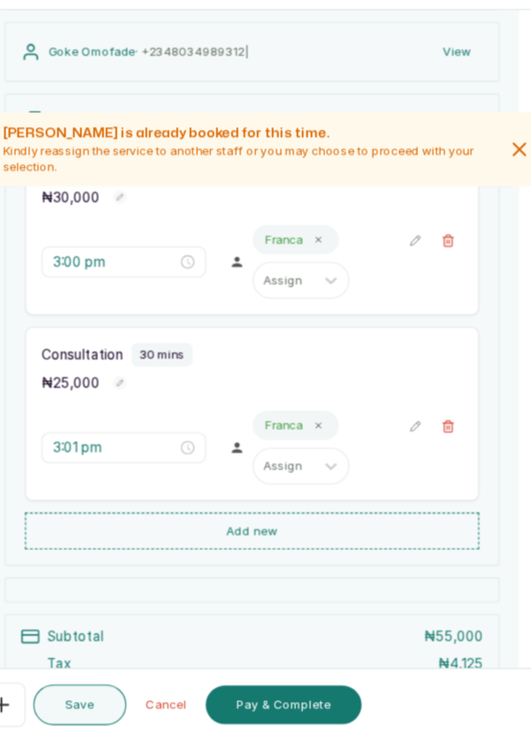
scroll to position [189, 0]
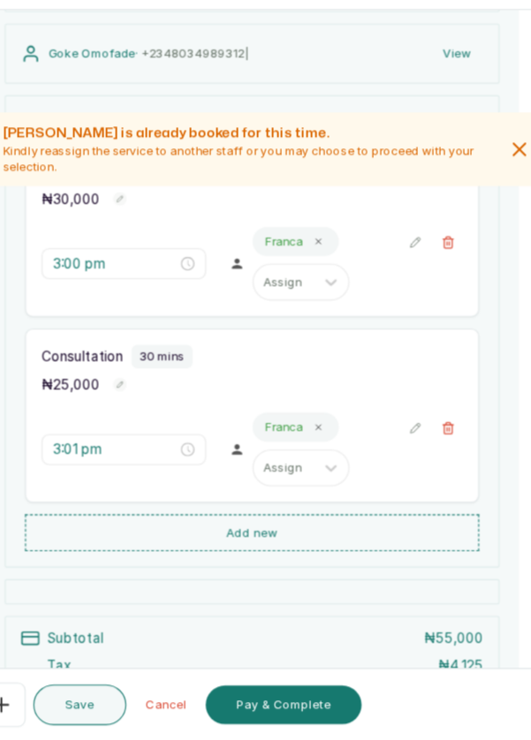
click at [110, 708] on button "Save" at bounding box center [108, 707] width 85 height 37
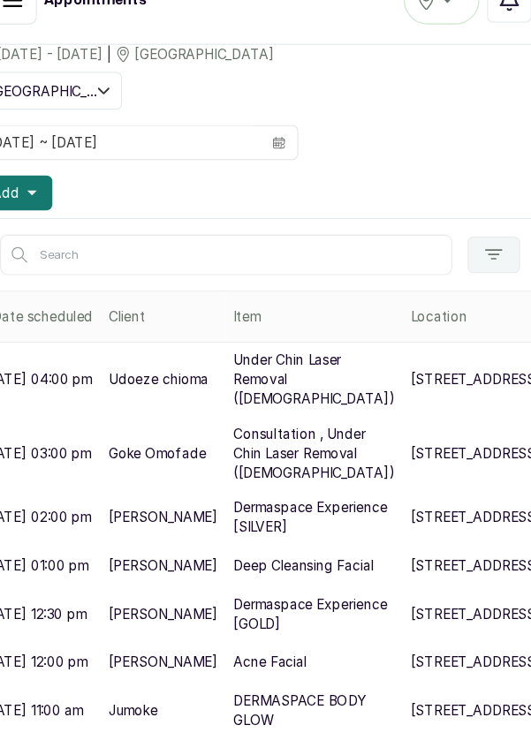
scroll to position [42, 0]
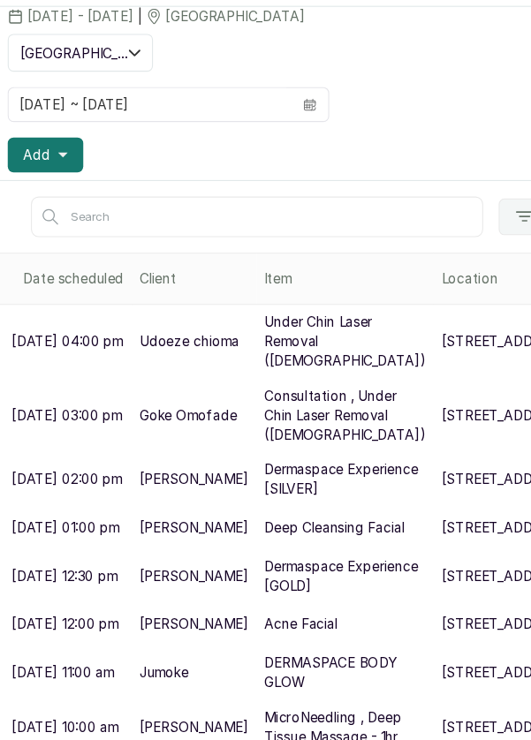
click at [54, 201] on icon "button" at bounding box center [57, 205] width 9 height 9
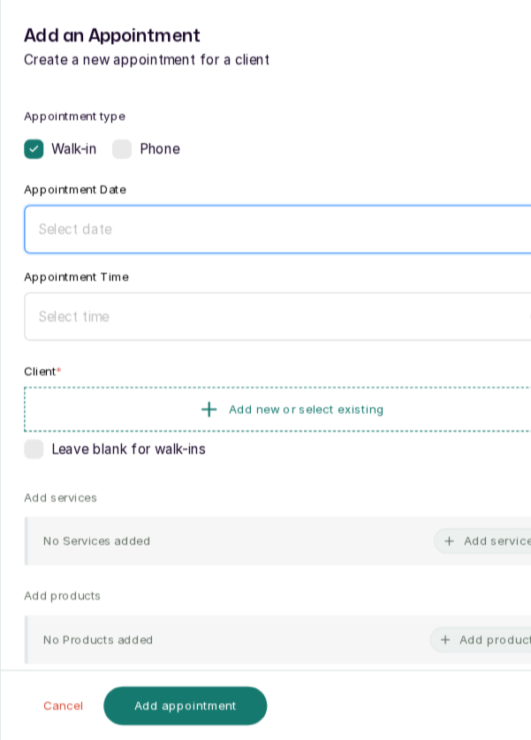
click at [216, 266] on input at bounding box center [257, 273] width 446 height 19
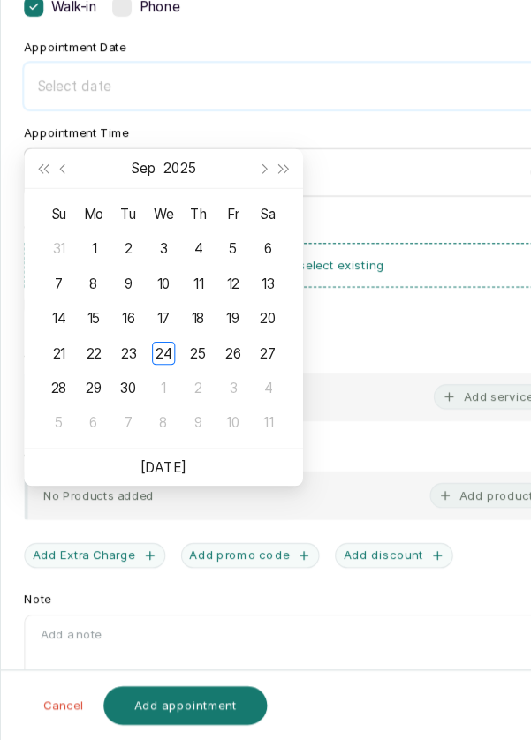
scroll to position [143, 0]
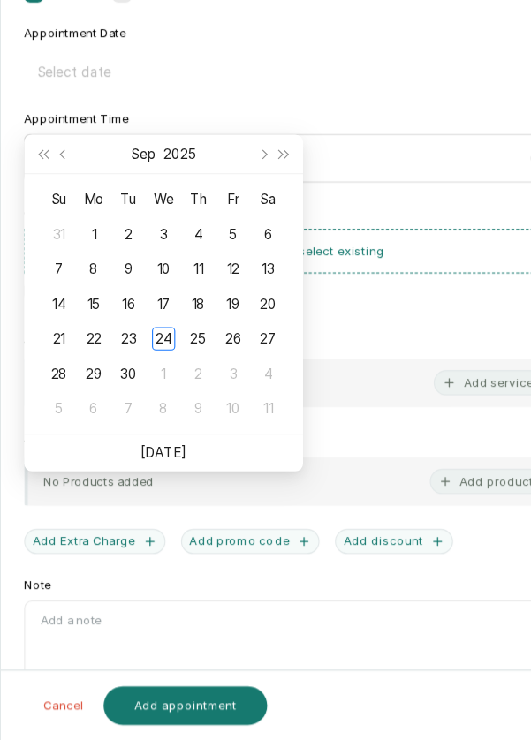
click at [184, 363] on div "25" at bounding box center [180, 373] width 21 height 21
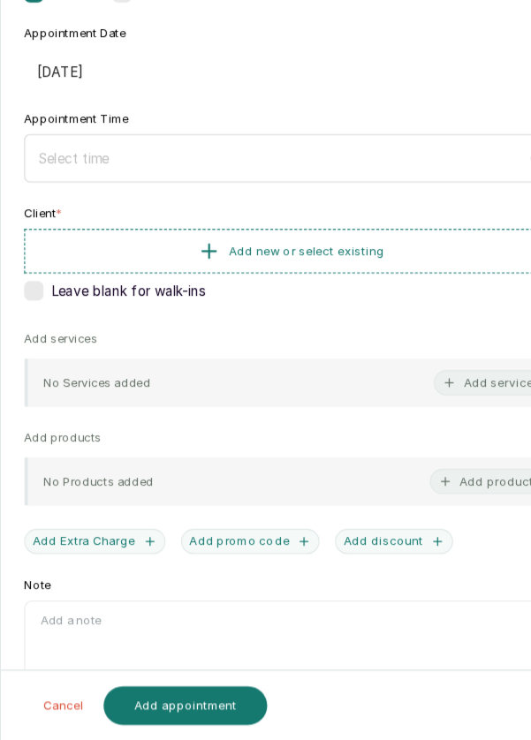
type input "[DATE]"
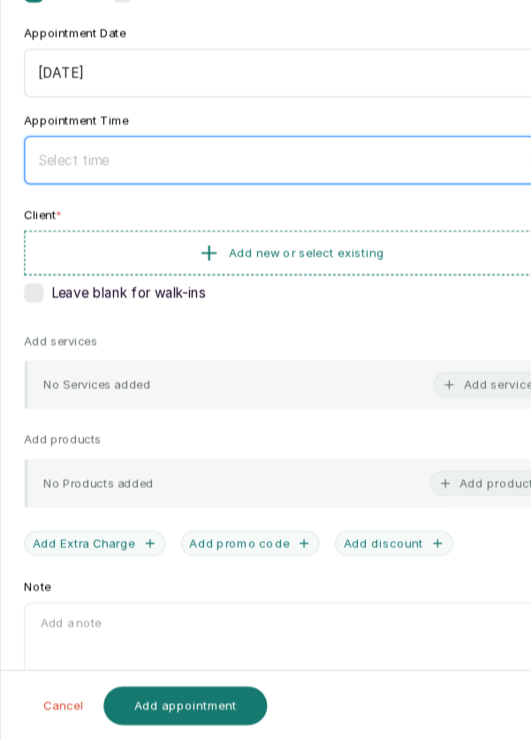
click at [163, 204] on input at bounding box center [257, 209] width 446 height 19
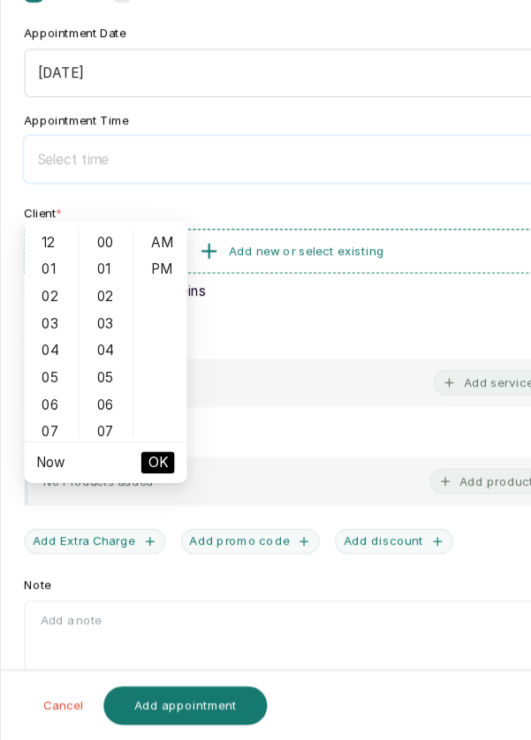
type input "5"
click at [389, 214] on input at bounding box center [258, 209] width 448 height 19
click at [43, 397] on div "05" at bounding box center [47, 409] width 42 height 25
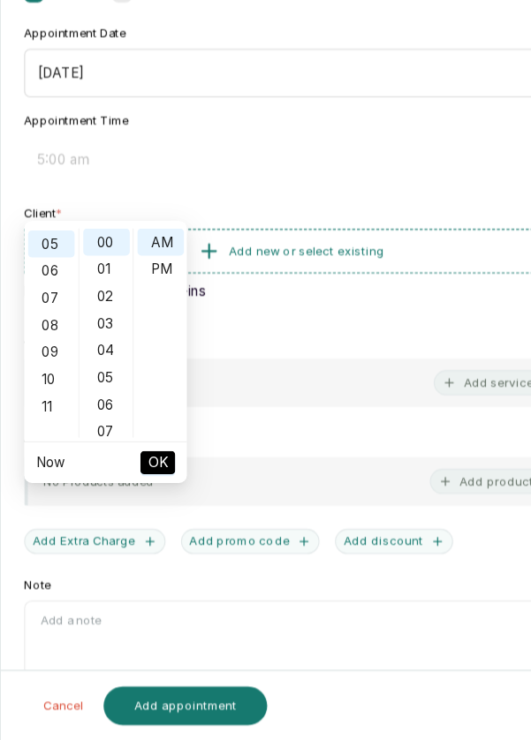
scroll to position [123, 0]
click at [149, 298] on div "PM" at bounding box center [146, 310] width 42 height 25
type input "5:00 pm"
click at [153, 476] on button "OK" at bounding box center [144, 486] width 32 height 21
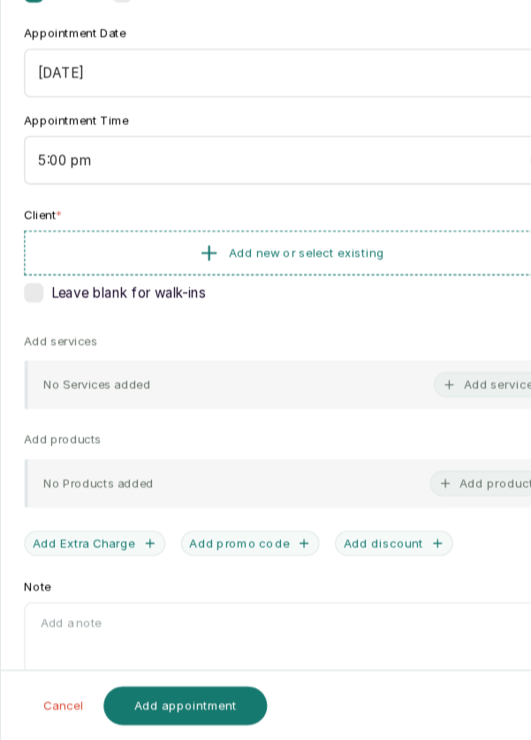
click at [404, 296] on button "Add new or select existing" at bounding box center [265, 295] width 487 height 41
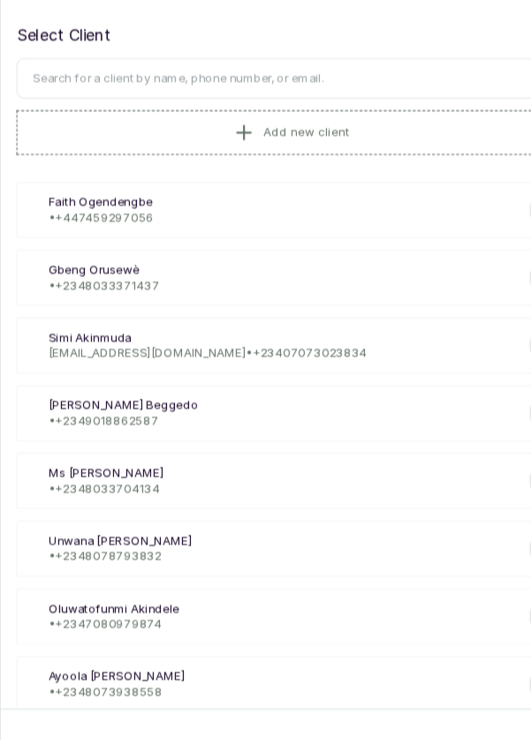
scroll to position [4, 0]
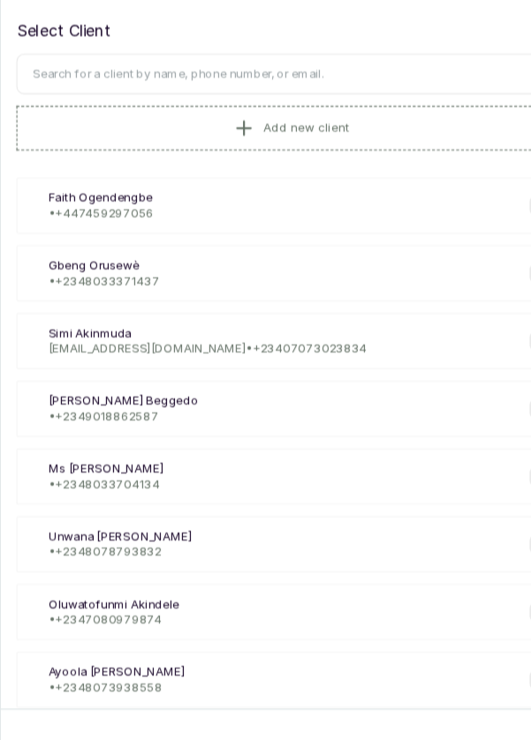
click at [319, 130] on input "text" at bounding box center [265, 131] width 501 height 37
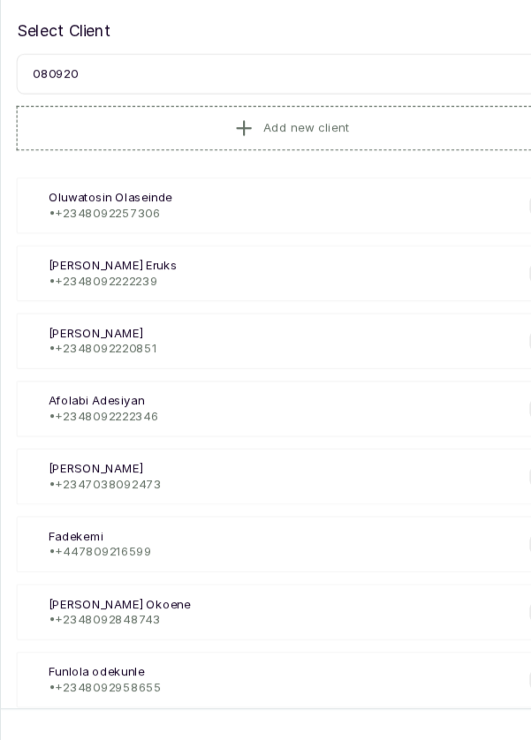
type input "0809208"
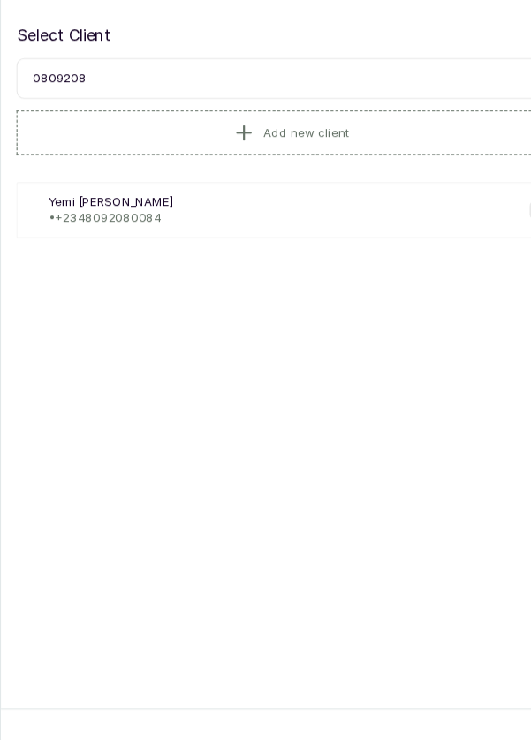
scroll to position [4, 0]
click at [96, 256] on p "• [PHONE_NUMBER]" at bounding box center [101, 263] width 114 height 14
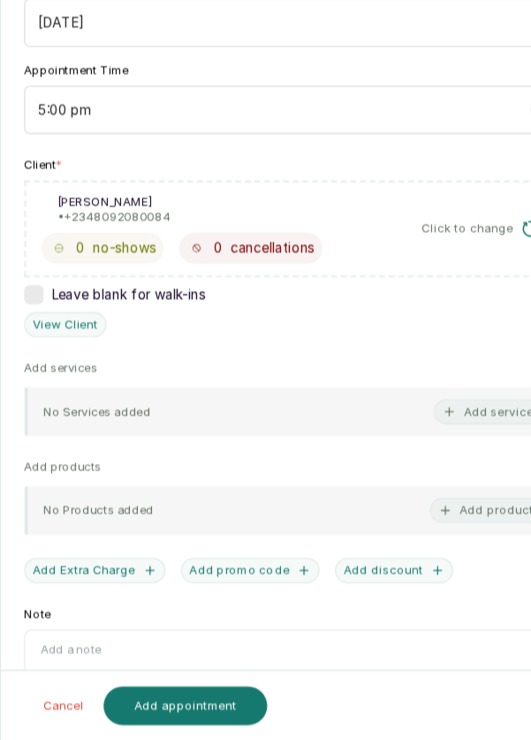
scroll to position [214, 0]
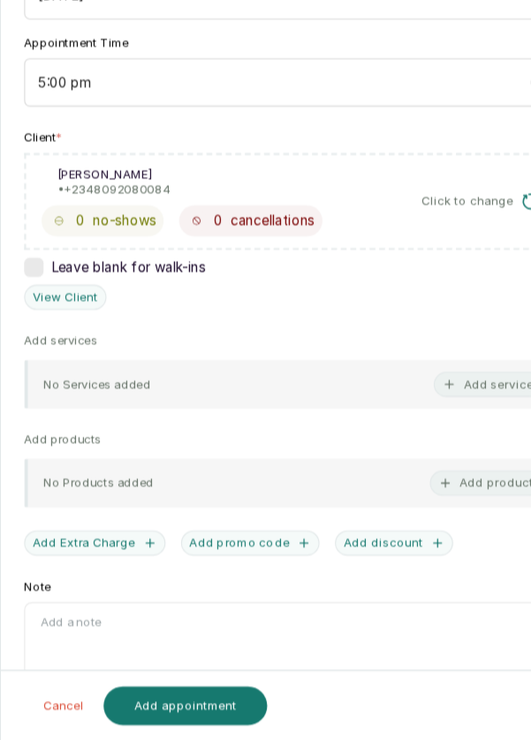
click at [464, 404] on button "Add service" at bounding box center [445, 415] width 99 height 23
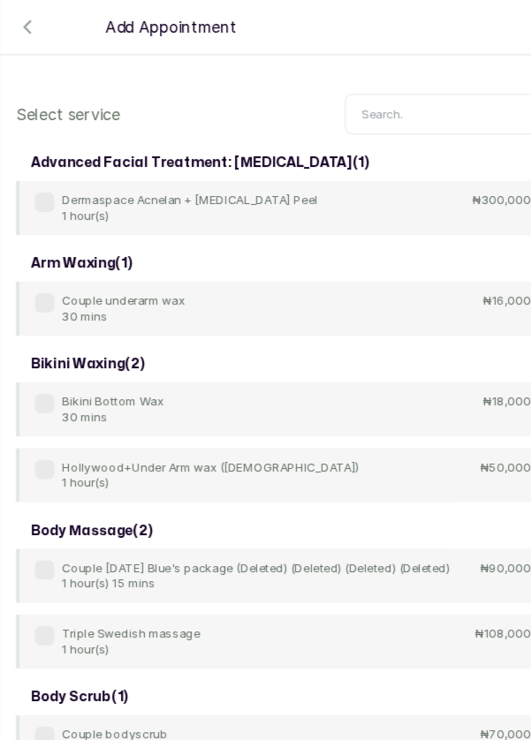
scroll to position [0, 0]
click at [412, 103] on input "text" at bounding box center [415, 104] width 200 height 37
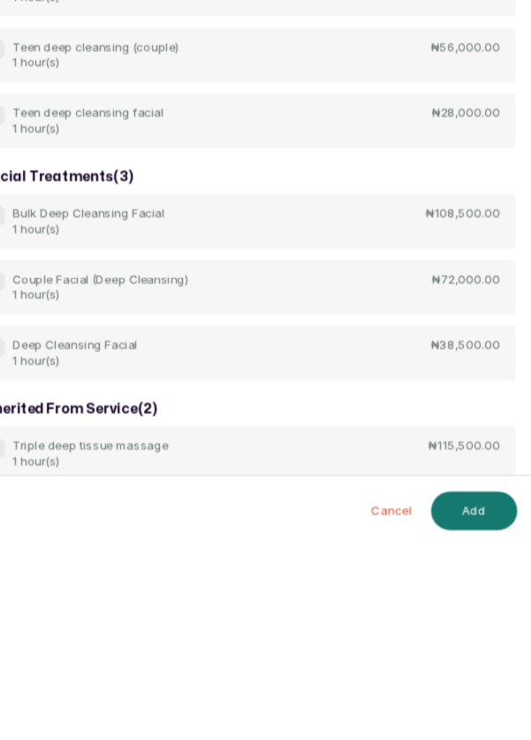
scroll to position [42, 0]
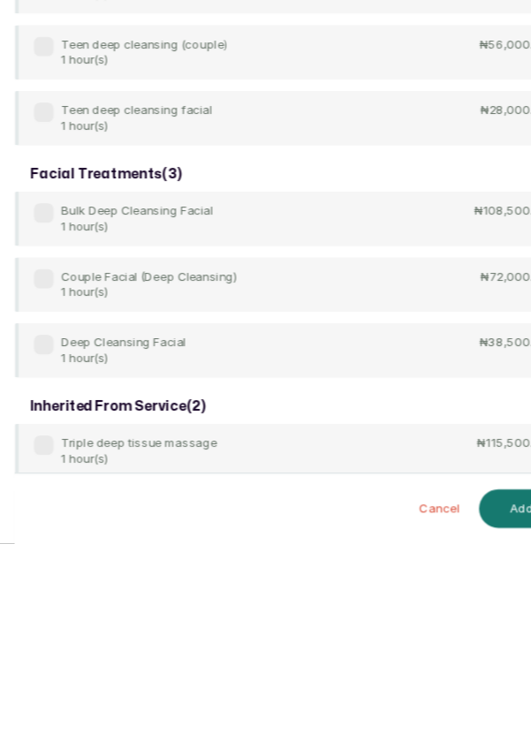
type input "Deep"
click at [37, 556] on label at bounding box center [42, 559] width 18 height 18
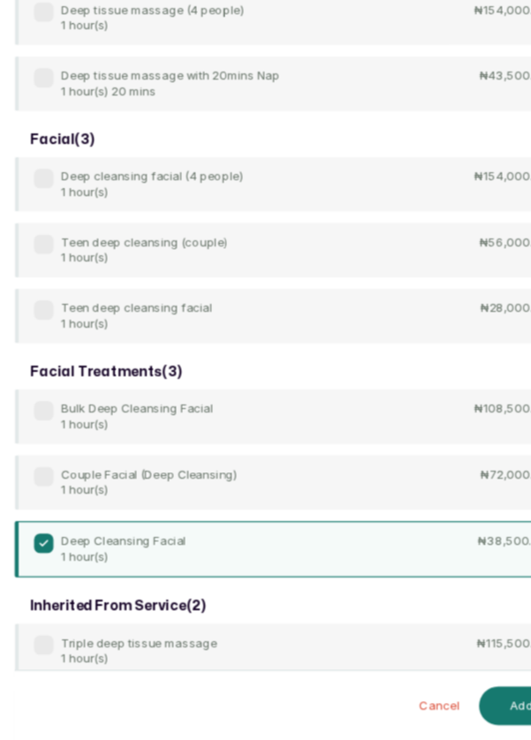
click at [473, 712] on button "Add" at bounding box center [478, 708] width 79 height 35
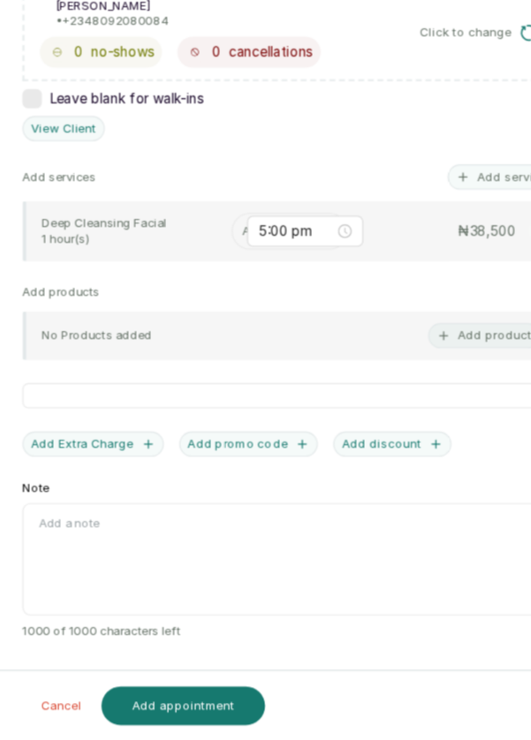
scroll to position [85, 0]
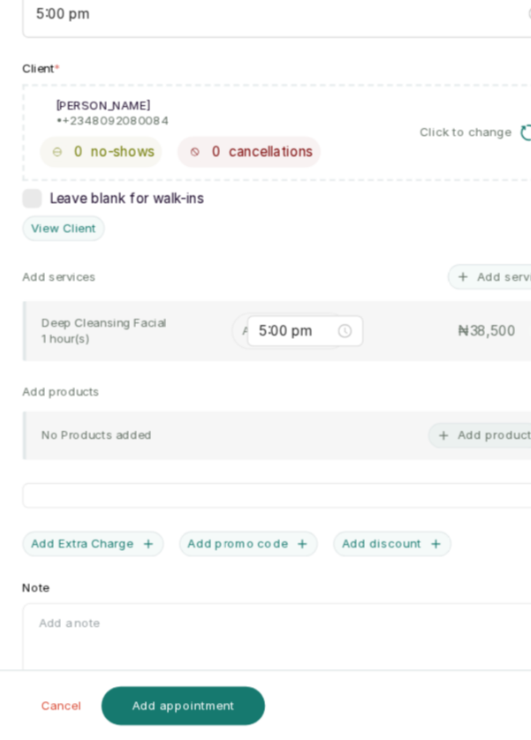
click at [223, 360] on input "text" at bounding box center [224, 366] width 3 height 12
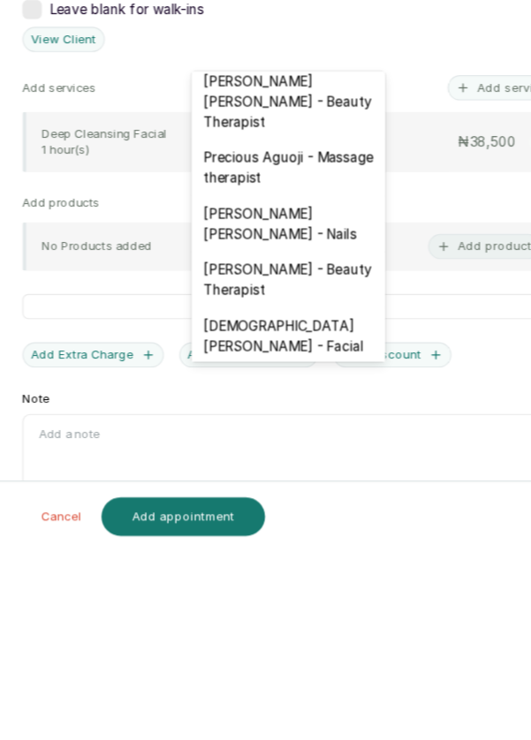
scroll to position [42, 0]
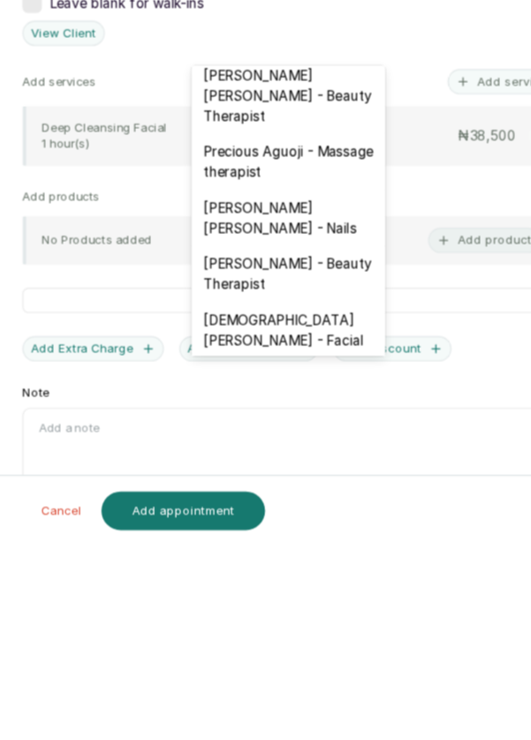
click at [328, 518] on div "[DEMOGRAPHIC_DATA][PERSON_NAME] - Facial" at bounding box center [265, 543] width 177 height 51
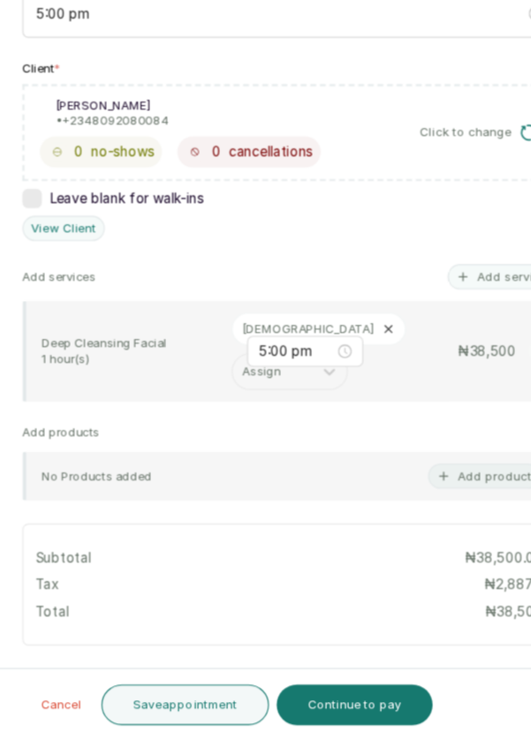
click at [174, 712] on button "Save appointment" at bounding box center [172, 707] width 154 height 37
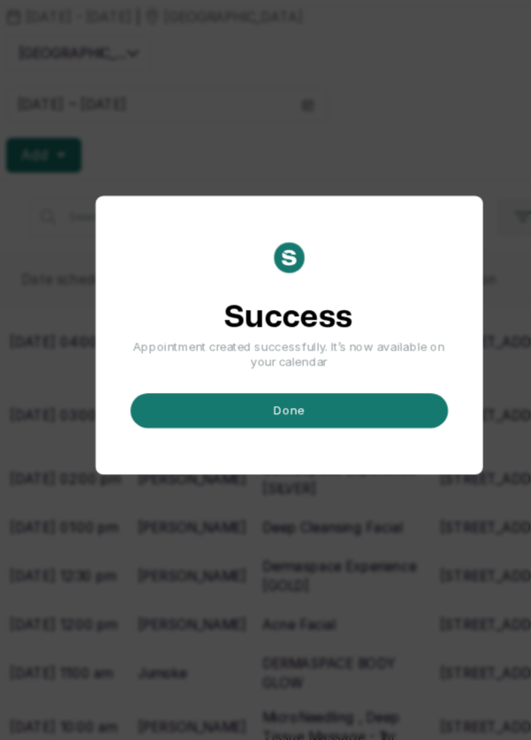
click at [266, 455] on button "done" at bounding box center [266, 439] width 290 height 32
